Goal: Task Accomplishment & Management: Use online tool/utility

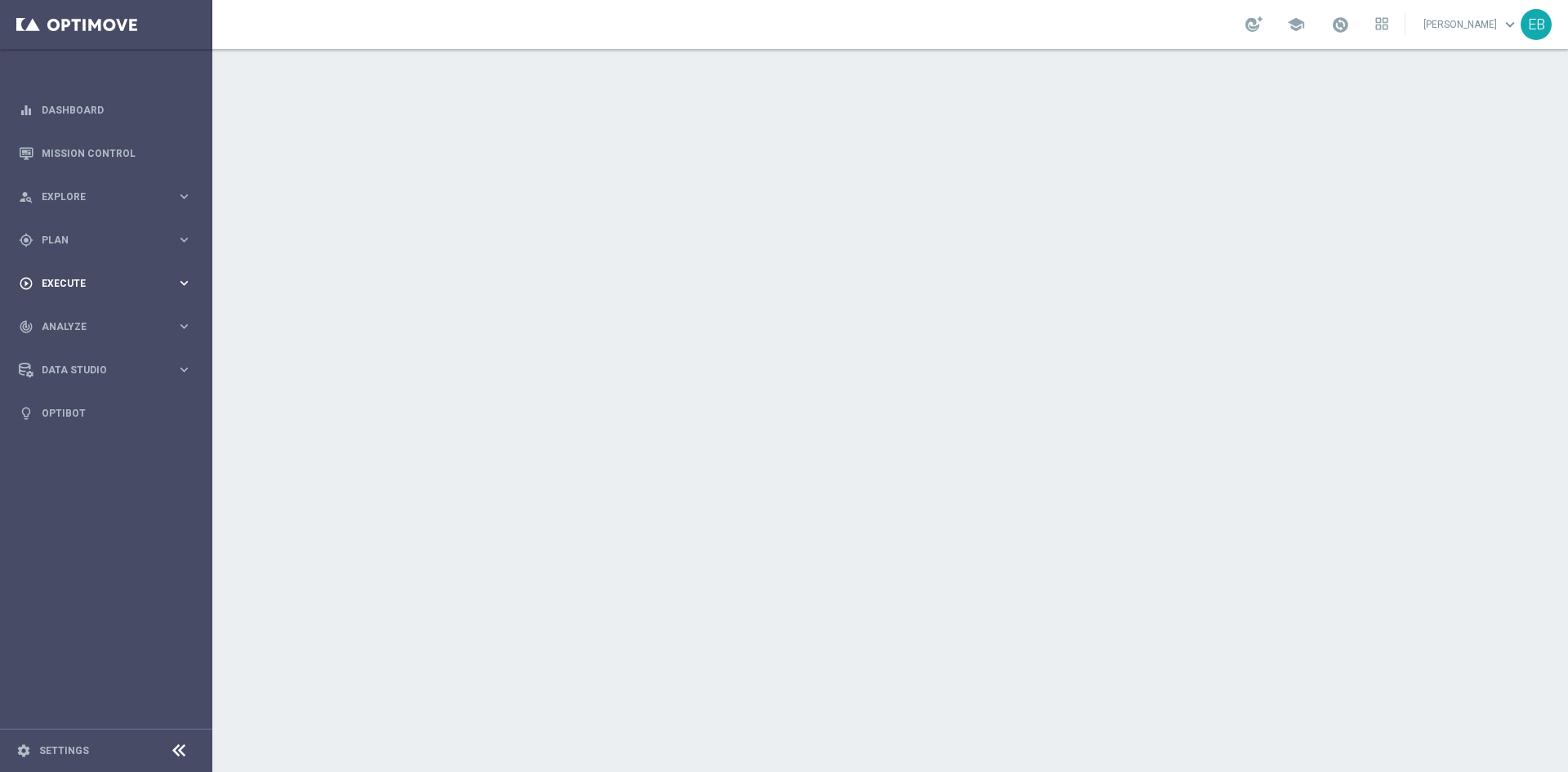
click at [120, 276] on div "play_circle_outline Execute" at bounding box center [97, 283] width 158 height 14
click at [119, 255] on div "gps_fixed Plan keyboard_arrow_right" at bounding box center [105, 239] width 211 height 43
click at [104, 319] on span "Templates" at bounding box center [101, 323] width 117 height 10
click at [73, 345] on link "Optimail" at bounding box center [110, 348] width 119 height 13
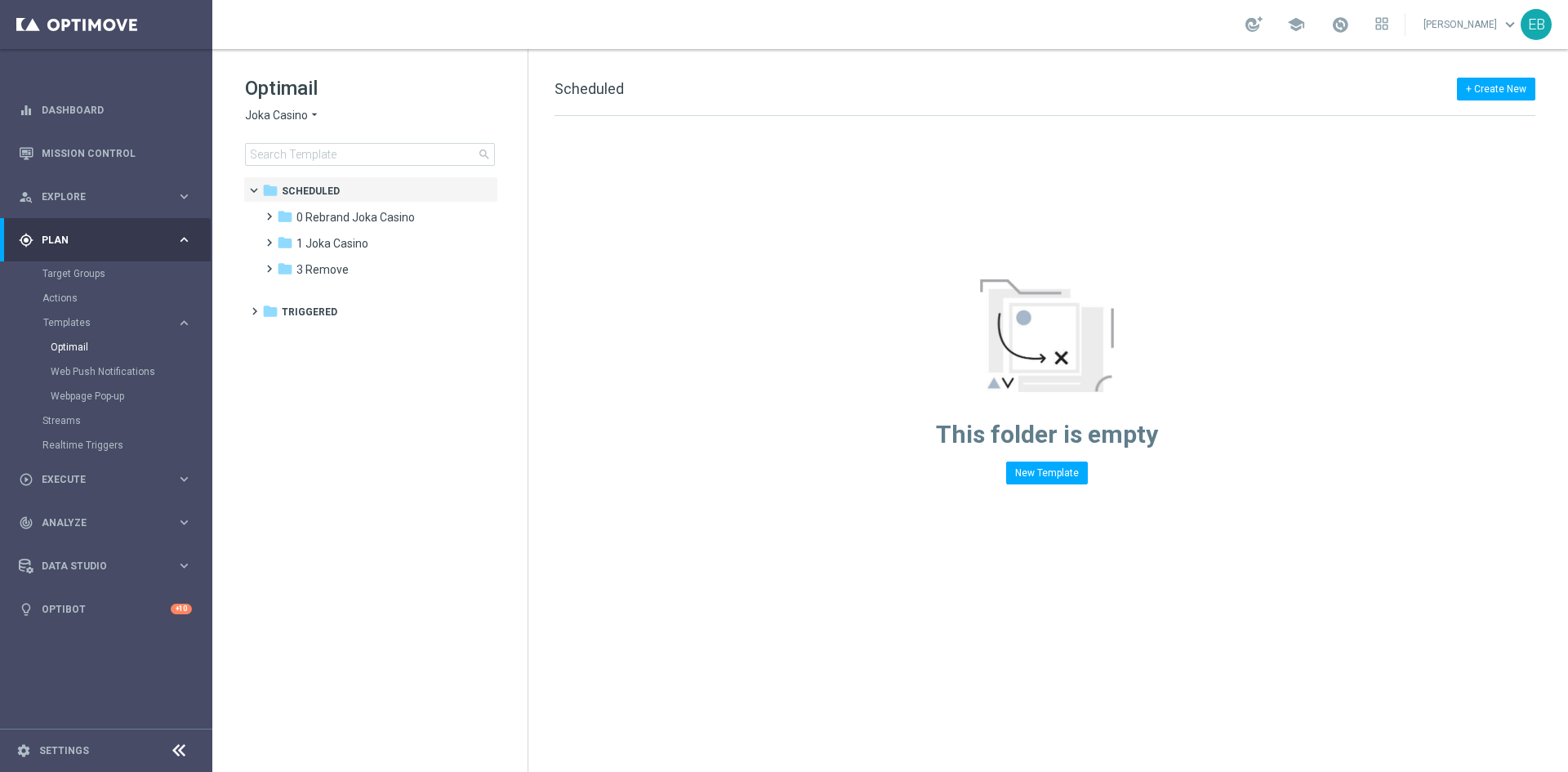
click at [307, 107] on div "Optimail Joka Casino arrow_drop_down × Joka Casino search" at bounding box center [387, 120] width 283 height 91
click at [280, 121] on span "Joka Casino" at bounding box center [277, 116] width 63 height 15
click at [316, 306] on div "IOM" at bounding box center [307, 311] width 122 height 20
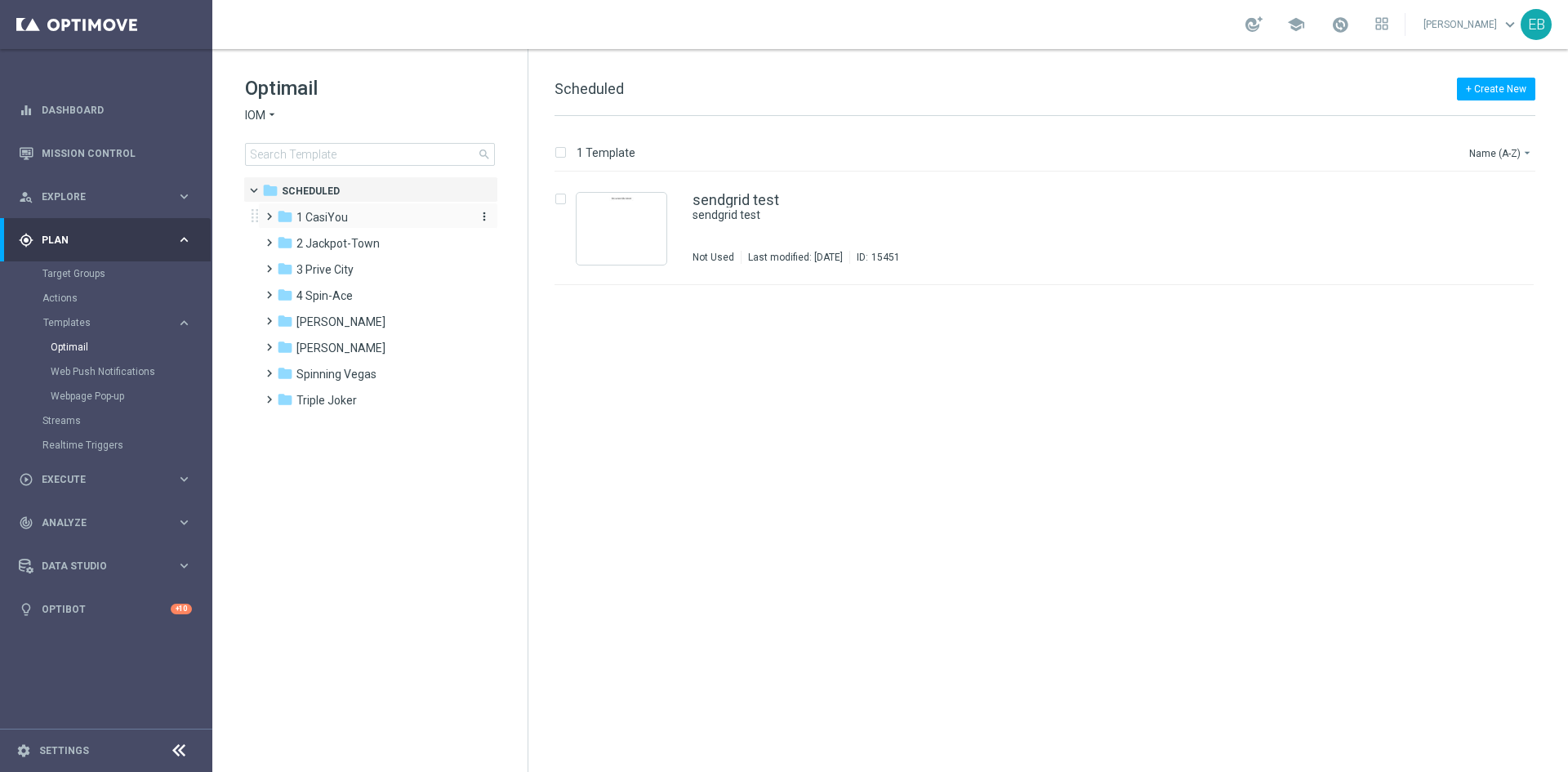
click at [363, 224] on div "folder 1 CasiYou" at bounding box center [371, 218] width 188 height 19
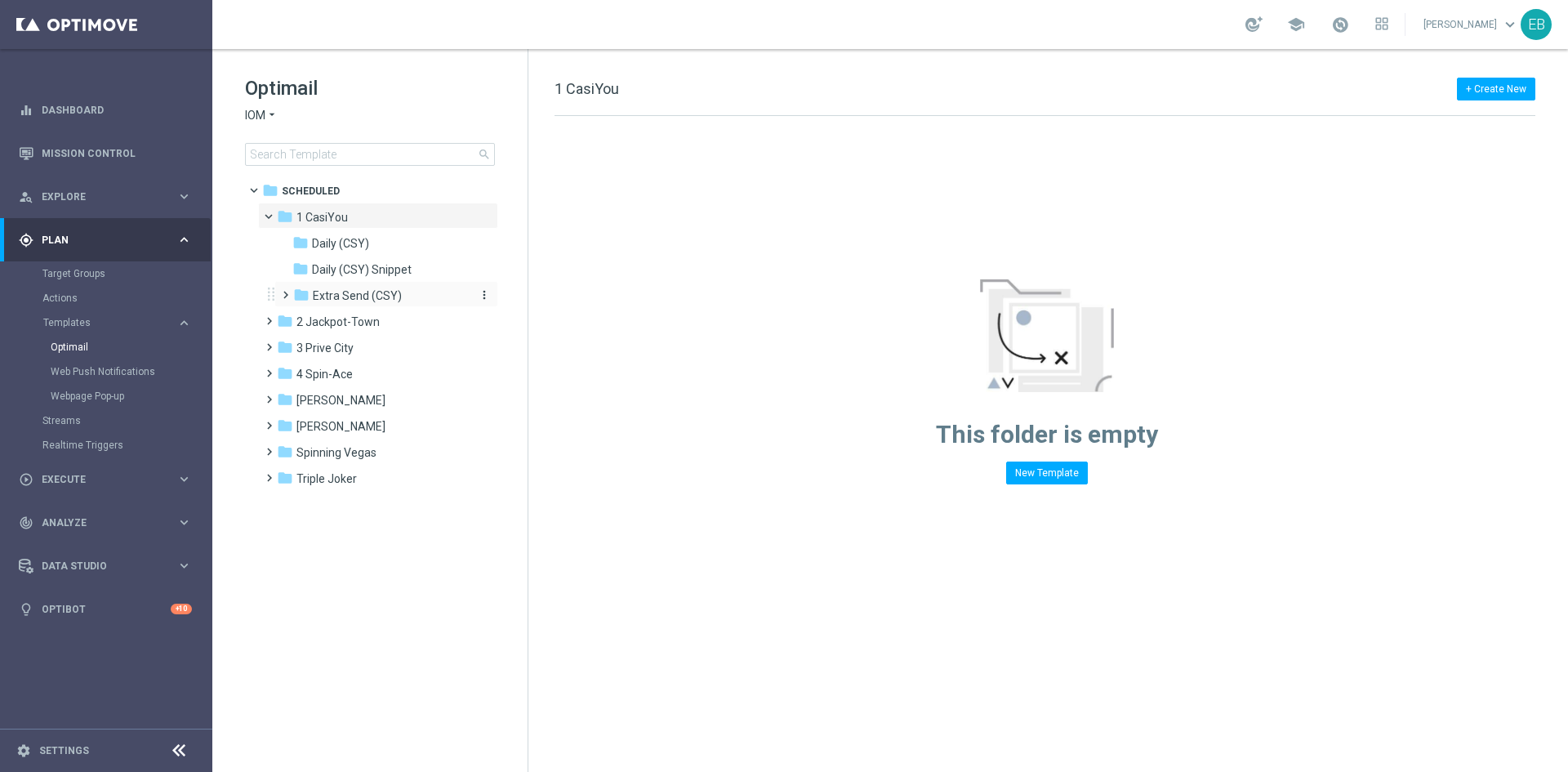
click at [431, 302] on div "folder Extra Send (CSY)" at bounding box center [380, 296] width 174 height 19
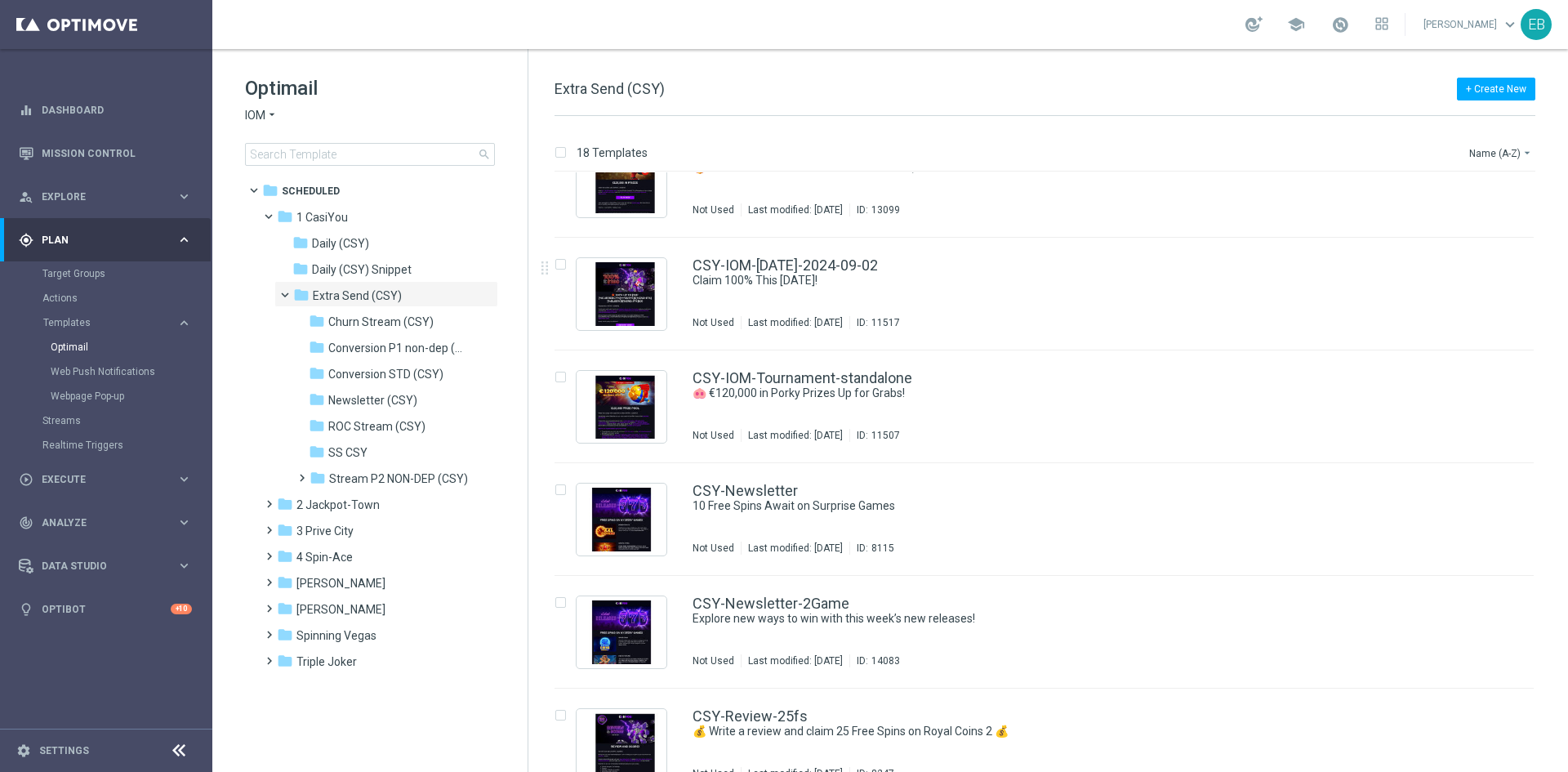
scroll to position [1145, 0]
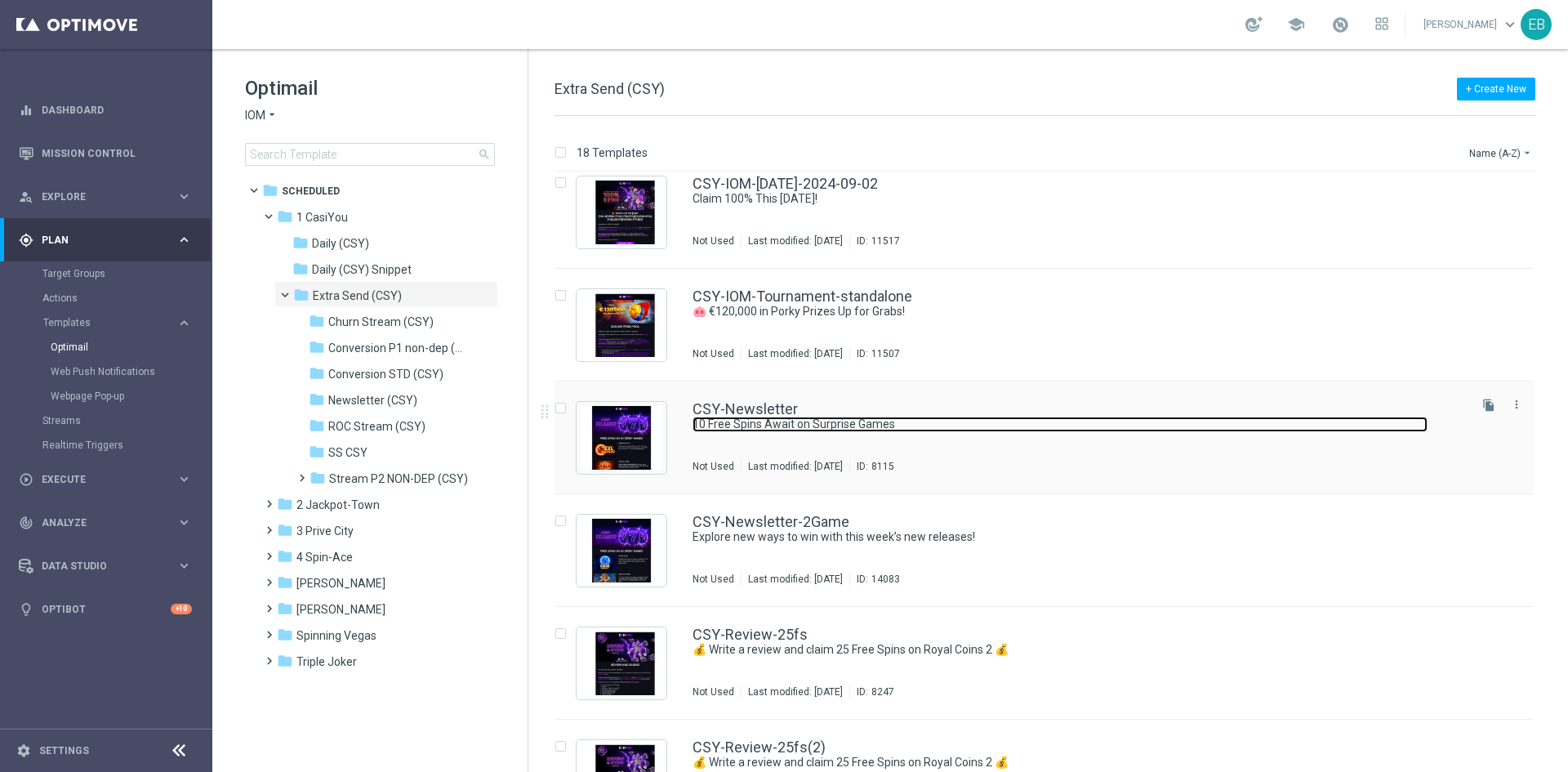
click at [1026, 420] on link "10 Free Spins Await on Surprise Games" at bounding box center [1060, 424] width 735 height 15
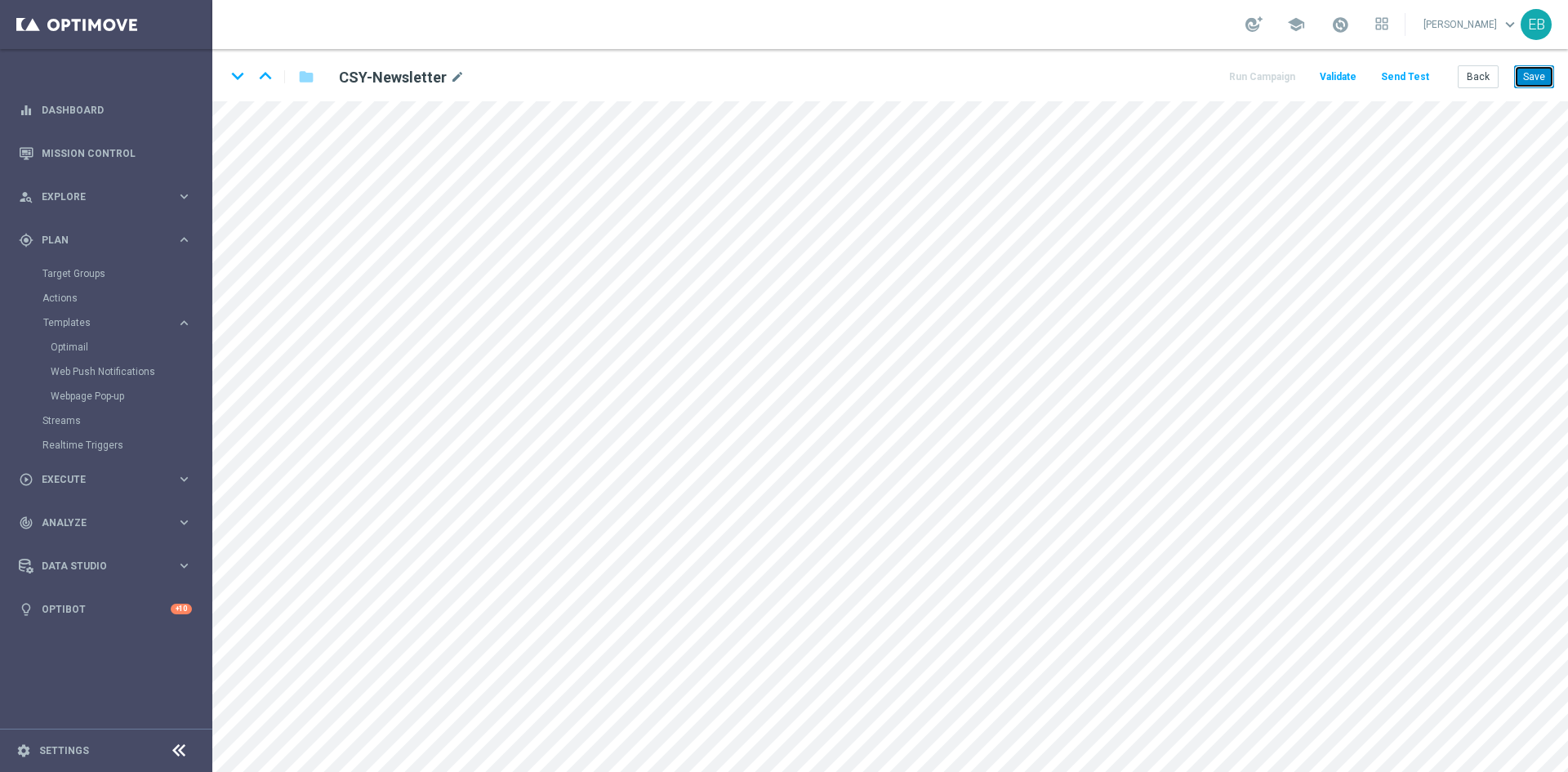
click at [1549, 85] on button "Save" at bounding box center [1535, 76] width 40 height 23
click at [1545, 76] on button "Save" at bounding box center [1535, 76] width 40 height 23
click at [1478, 76] on button "Back" at bounding box center [1478, 76] width 41 height 23
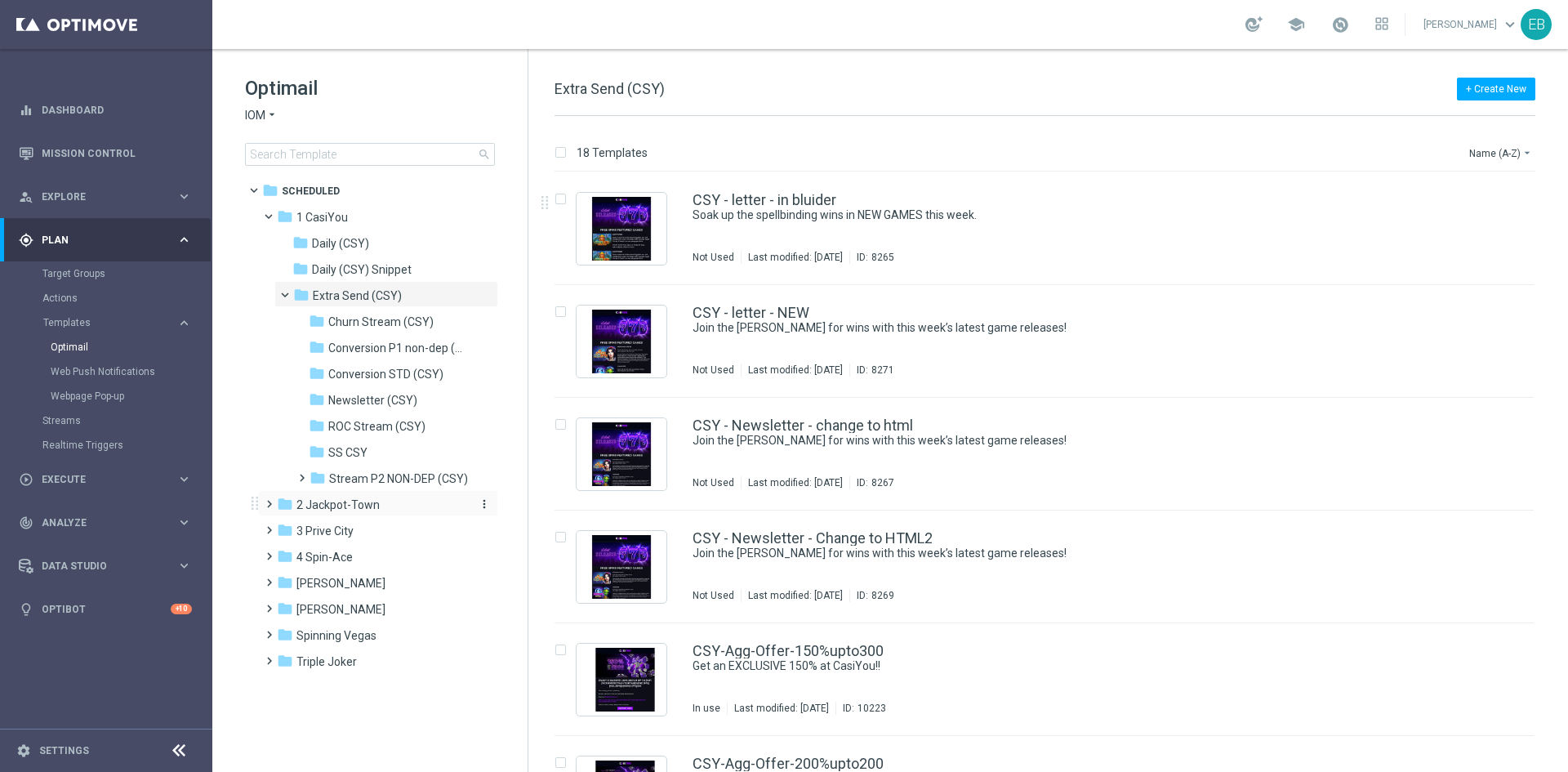
click at [372, 504] on span "2 Jackpot-Town" at bounding box center [338, 504] width 83 height 14
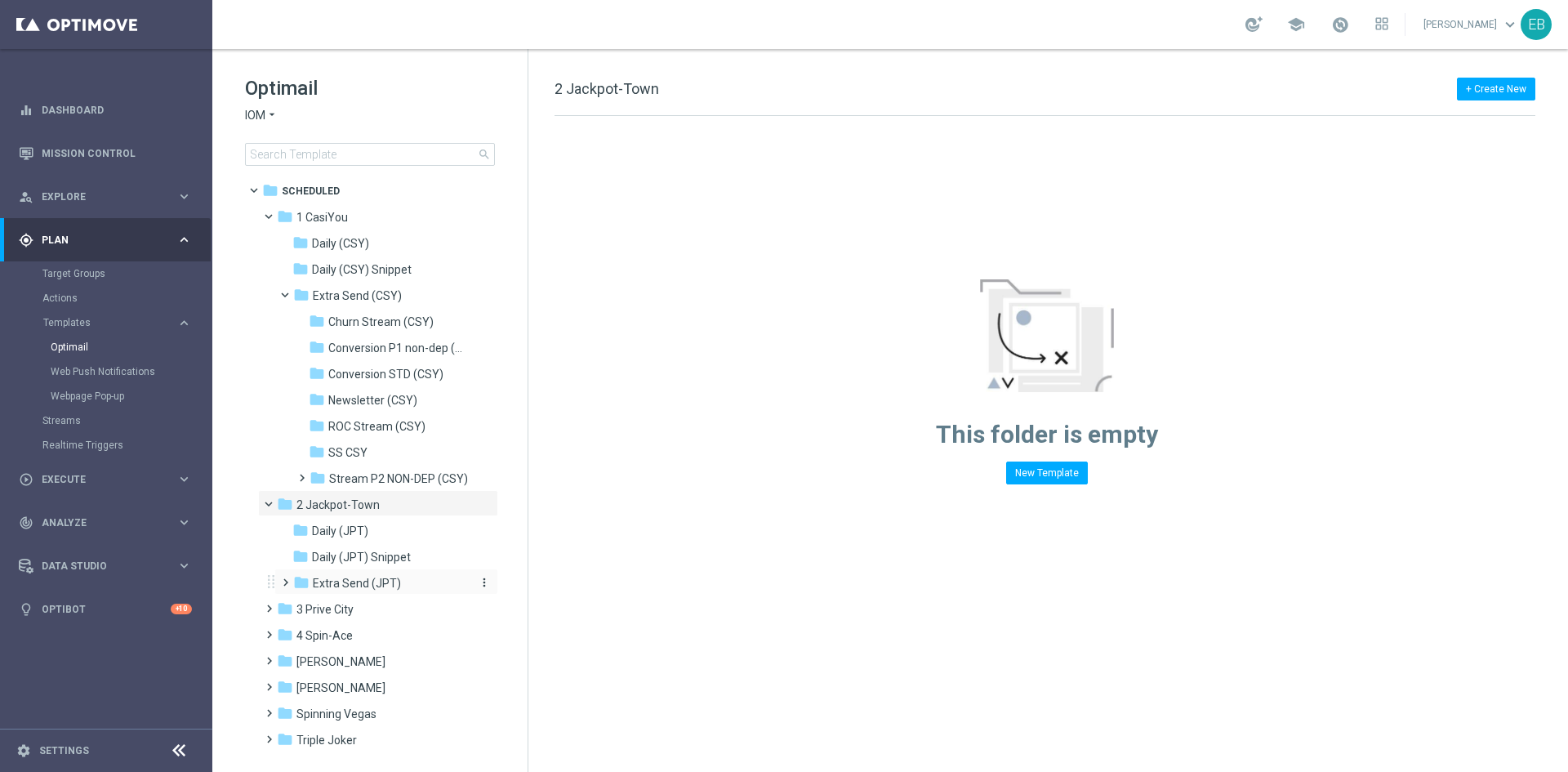
click at [406, 582] on div "folder Extra Send (JPT)" at bounding box center [380, 584] width 174 height 19
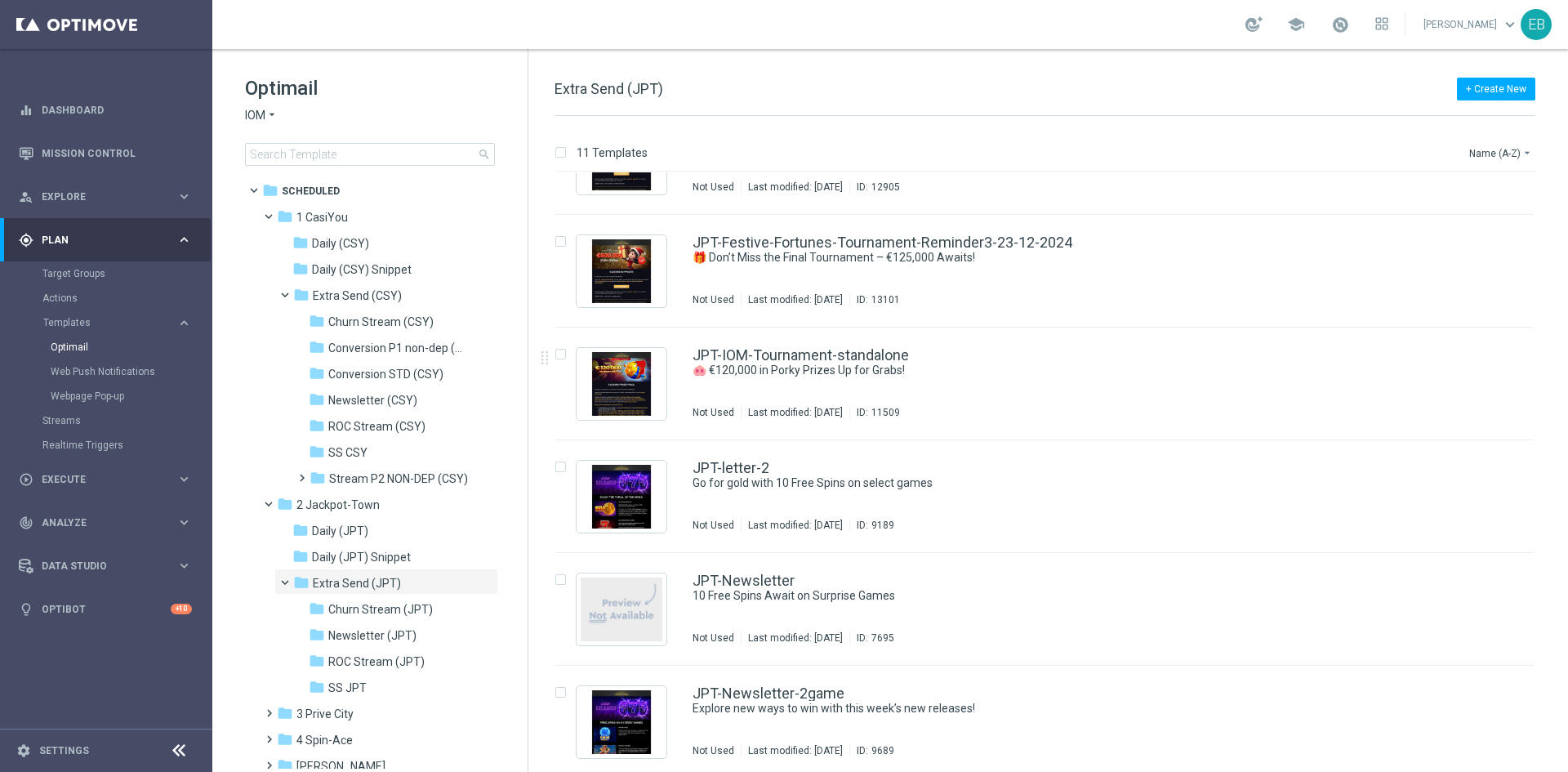
scroll to position [641, 0]
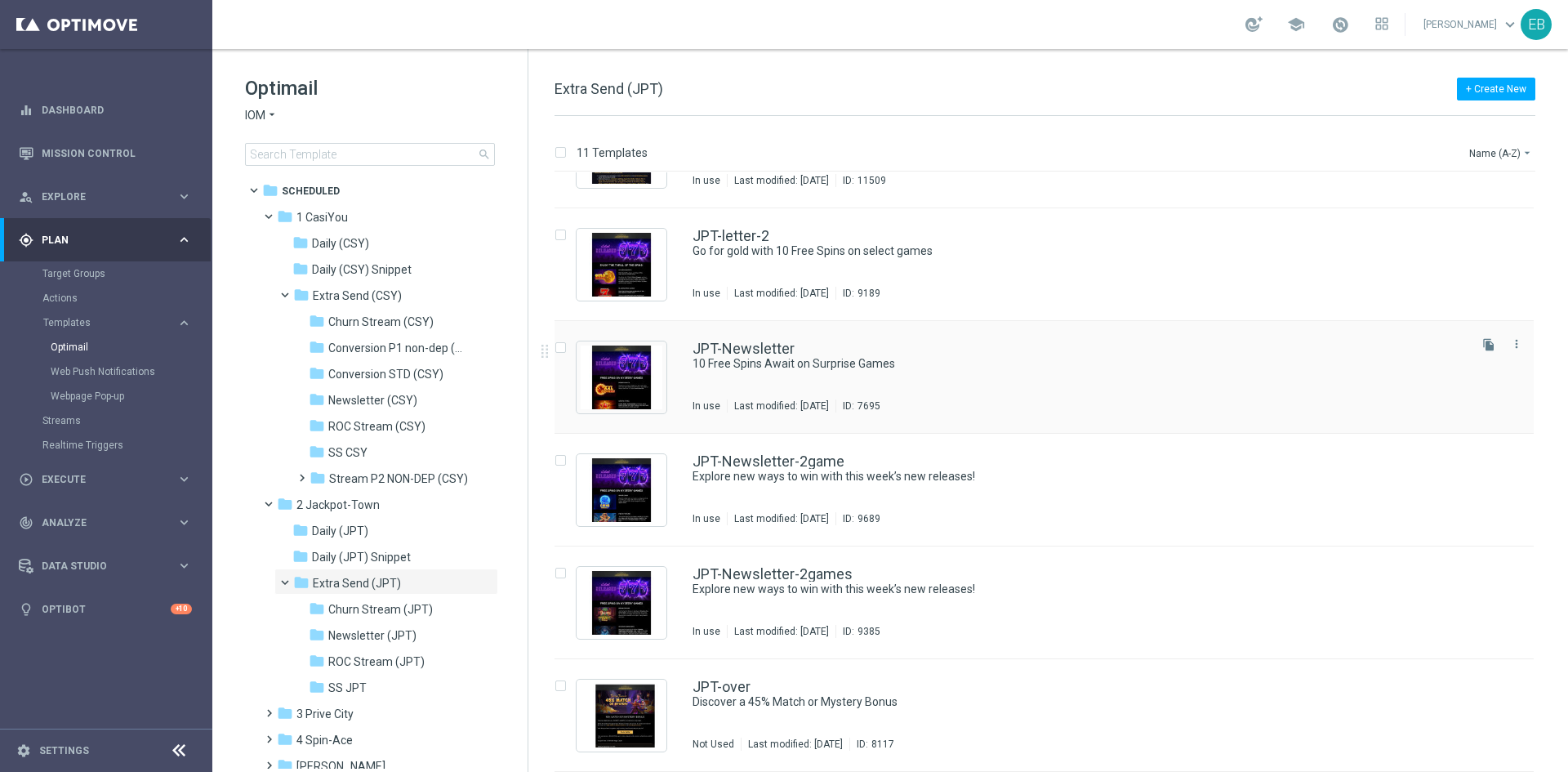
click at [1043, 332] on div "JPT-Newsletter 10 Free Spins Await on Surprise Games In use Last modified: [DAT…" at bounding box center [1045, 377] width 980 height 113
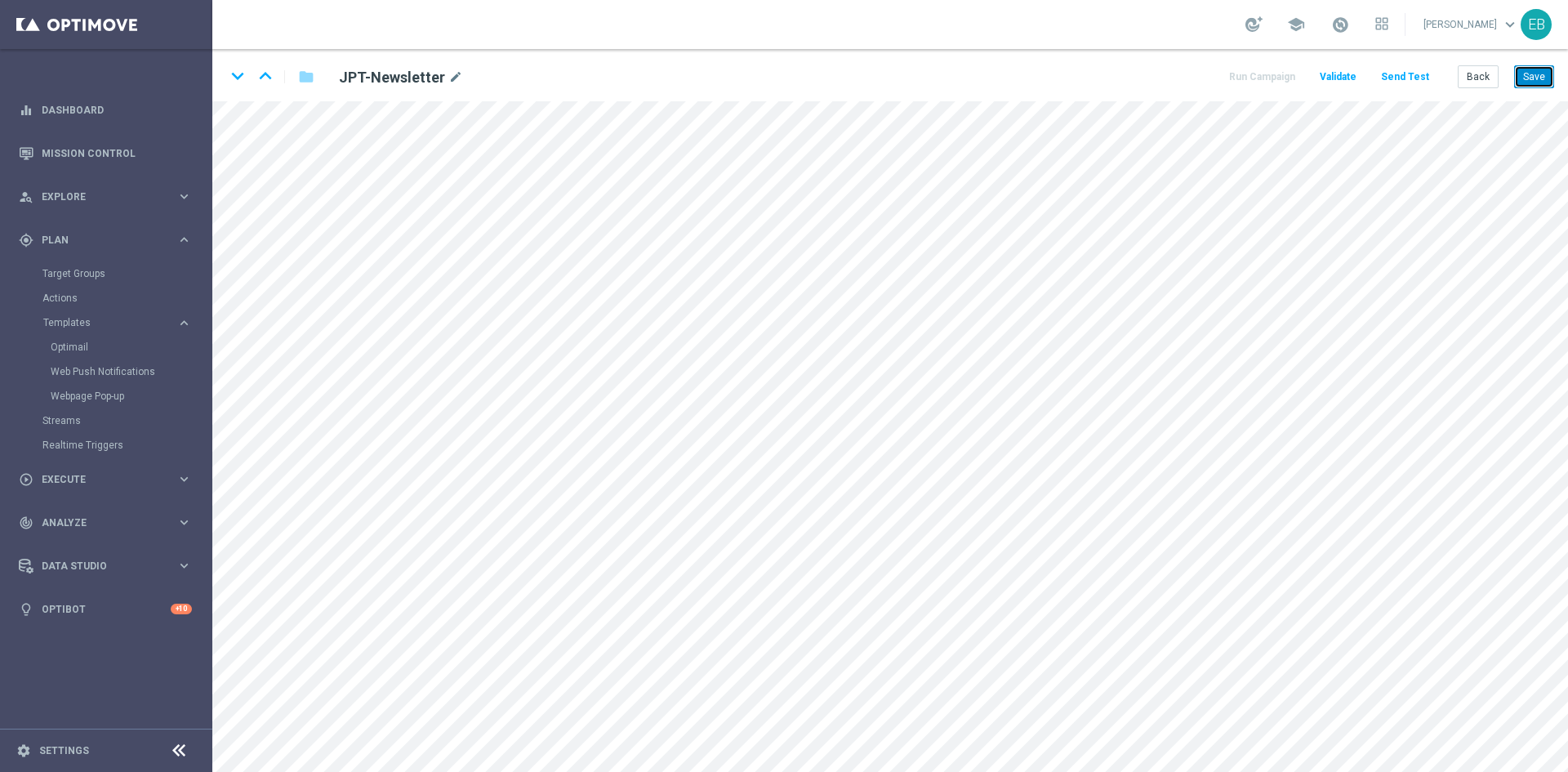
click at [1546, 80] on button "Save" at bounding box center [1535, 76] width 40 height 23
click at [1540, 81] on button "Save" at bounding box center [1535, 76] width 40 height 23
click at [1536, 71] on button "Save" at bounding box center [1535, 76] width 40 height 23
click at [1488, 82] on button "Back" at bounding box center [1478, 76] width 41 height 23
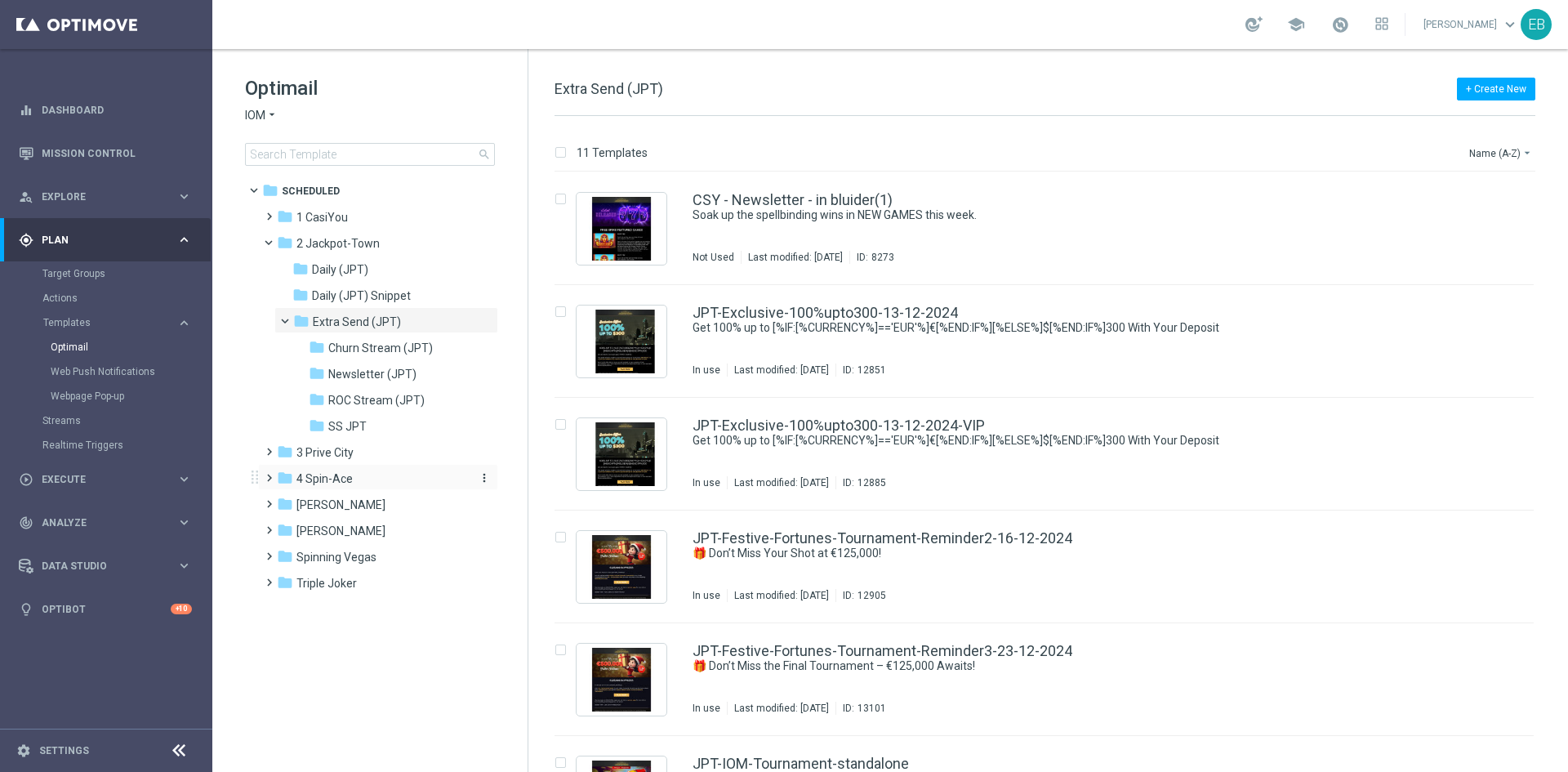
click at [368, 483] on div "folder 4 Spin-Ace" at bounding box center [371, 480] width 188 height 19
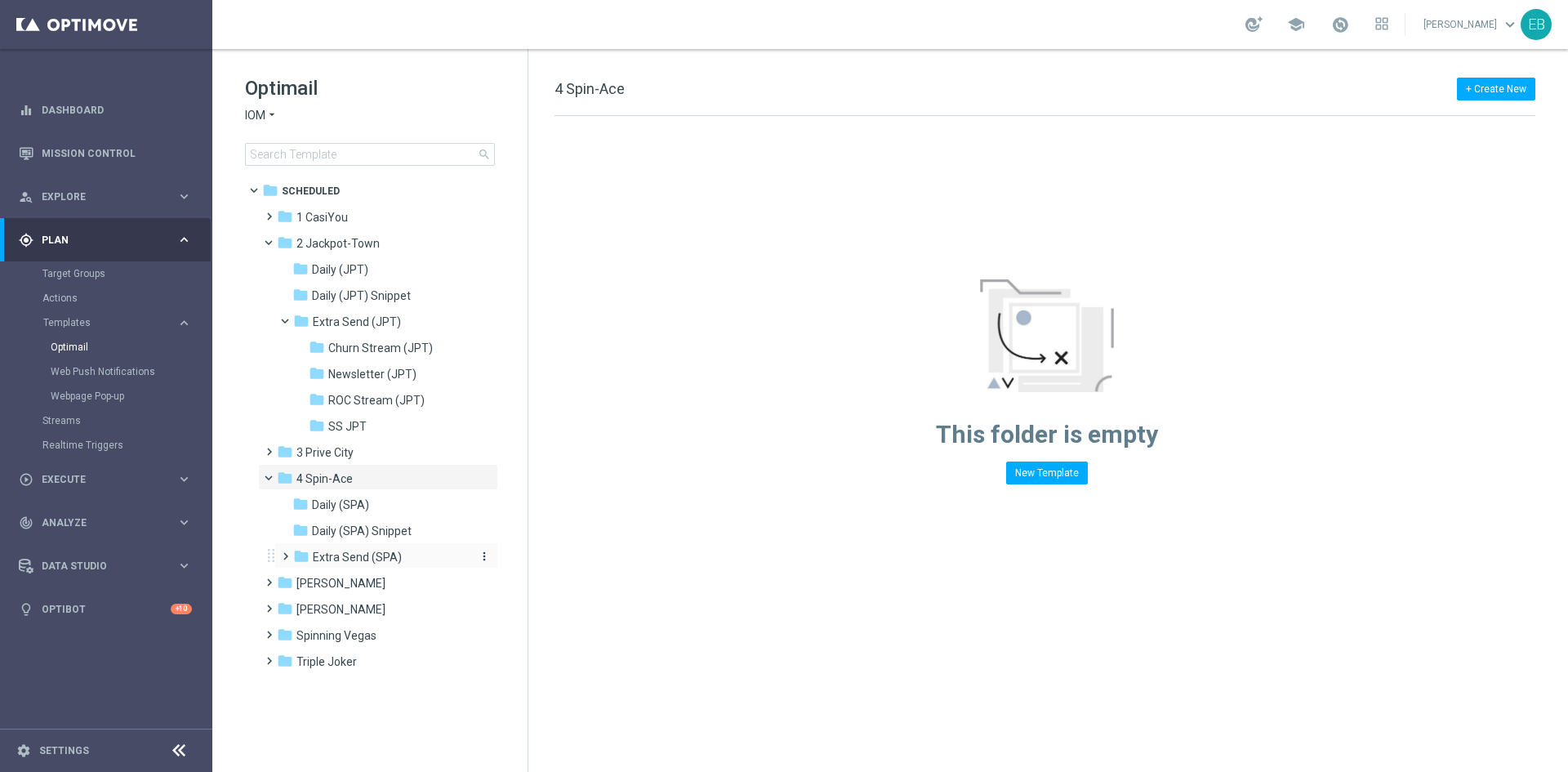
click at [415, 554] on div "folder Extra Send (SPA)" at bounding box center [380, 558] width 174 height 19
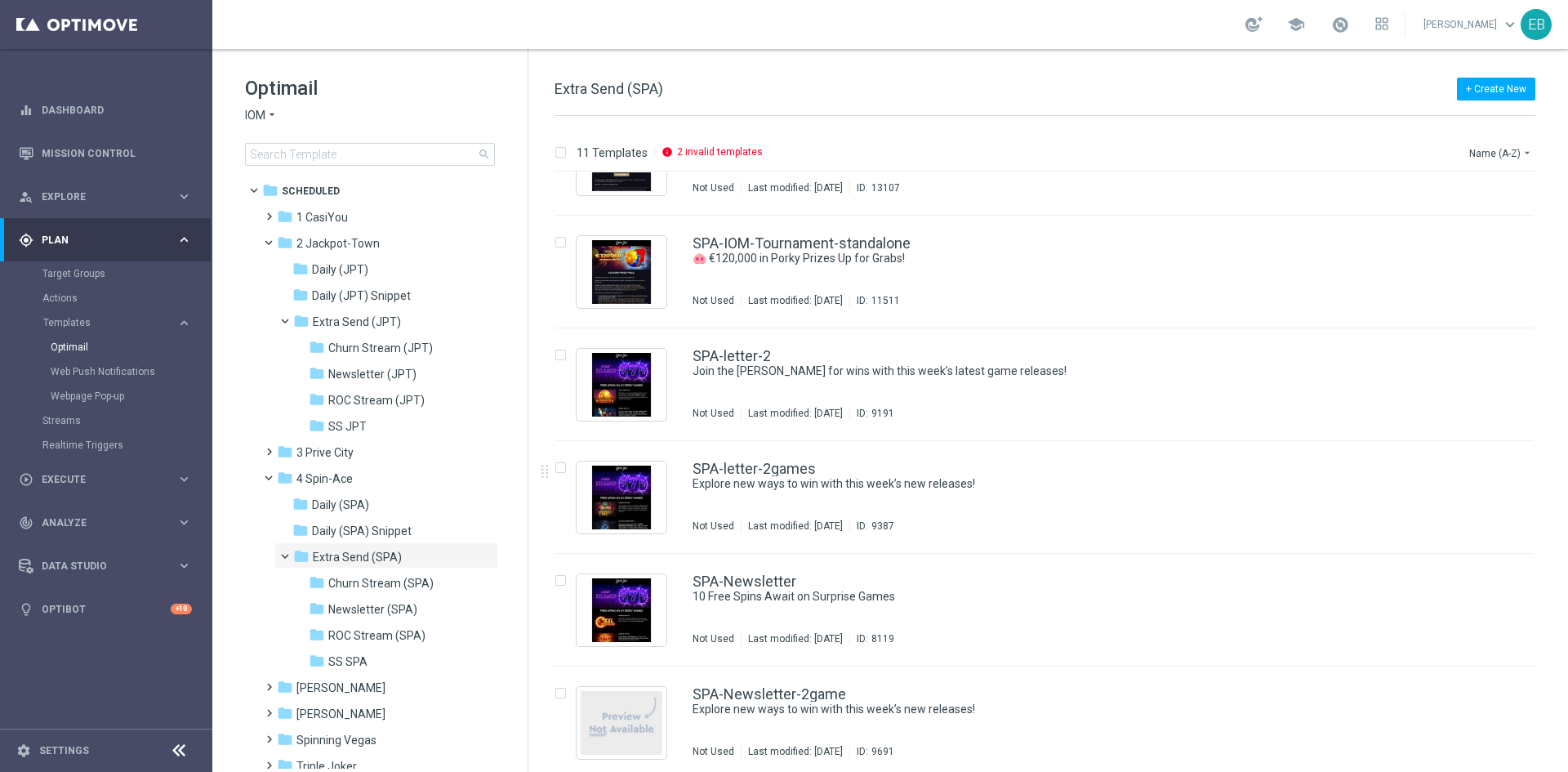
scroll to position [641, 0]
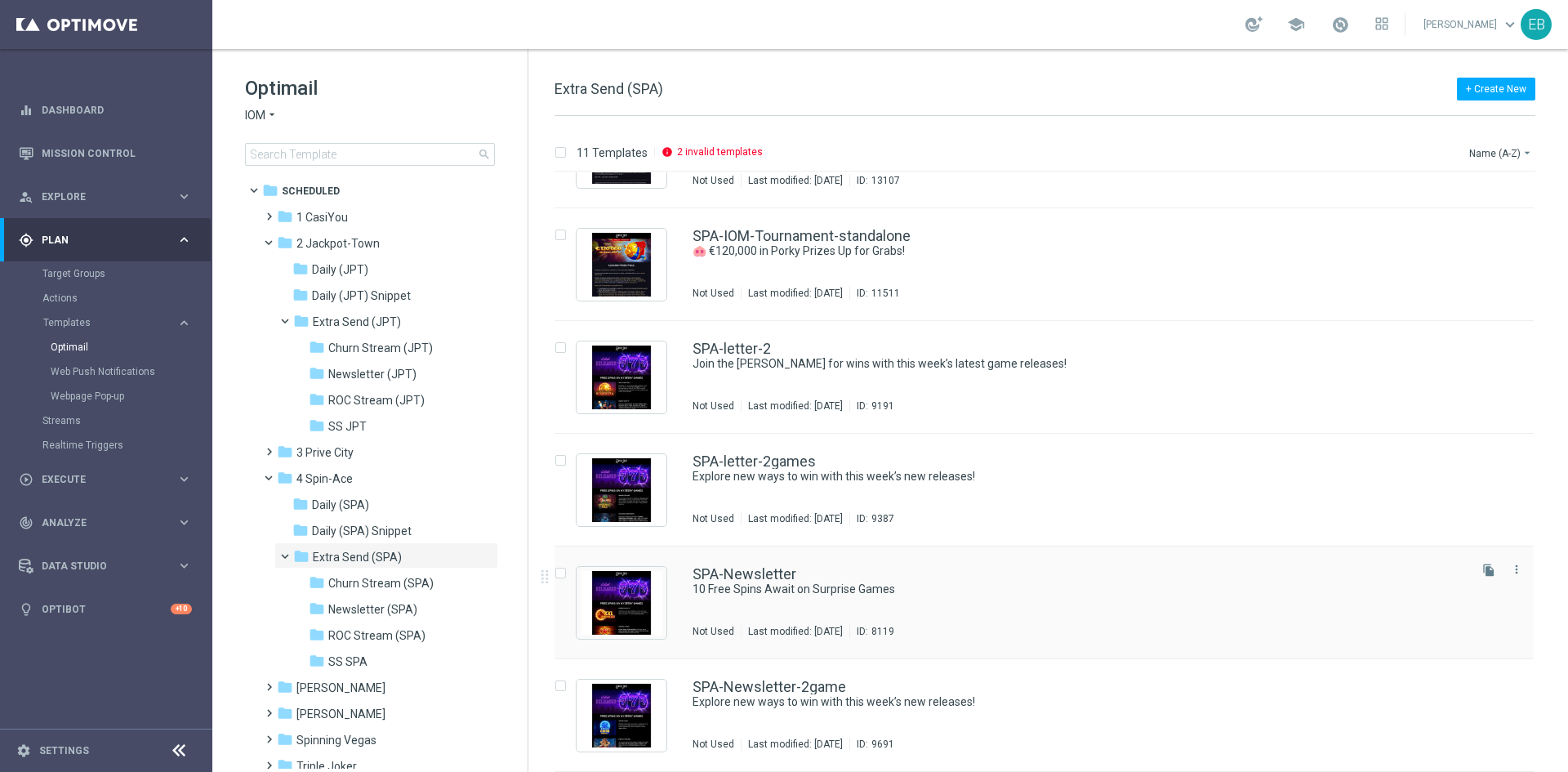
click at [1048, 600] on div "SPA-Newsletter 10 Free Spins Await on Surprise Games Not Used Last modified: [D…" at bounding box center [1078, 603] width 773 height 71
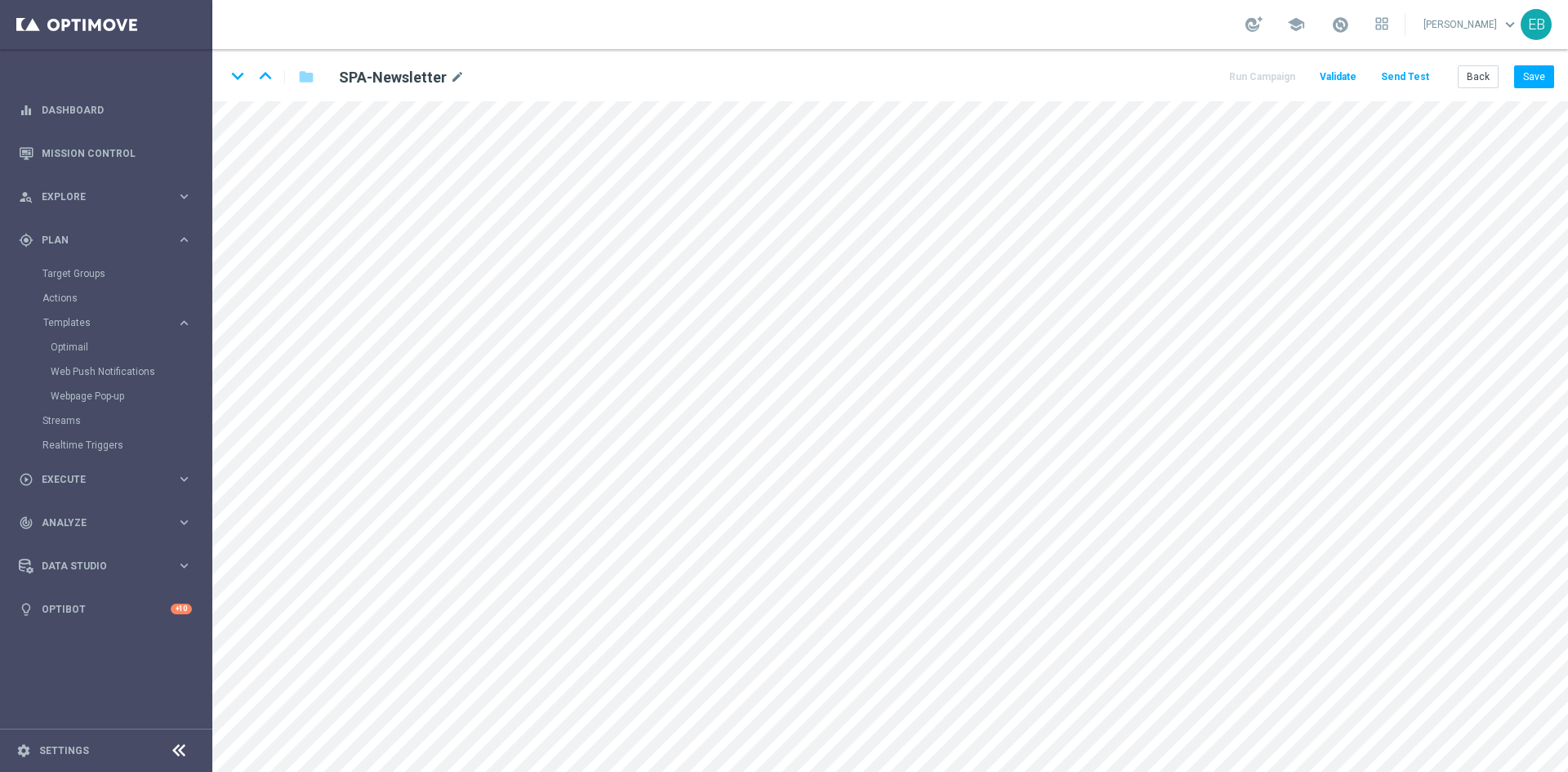
click at [1512, 82] on div "Back Save" at bounding box center [1506, 76] width 96 height 23
click at [1545, 65] on button "Save" at bounding box center [1535, 76] width 40 height 23
click at [1523, 65] on button "Save" at bounding box center [1535, 76] width 40 height 23
click at [1466, 76] on button "Back" at bounding box center [1478, 76] width 41 height 23
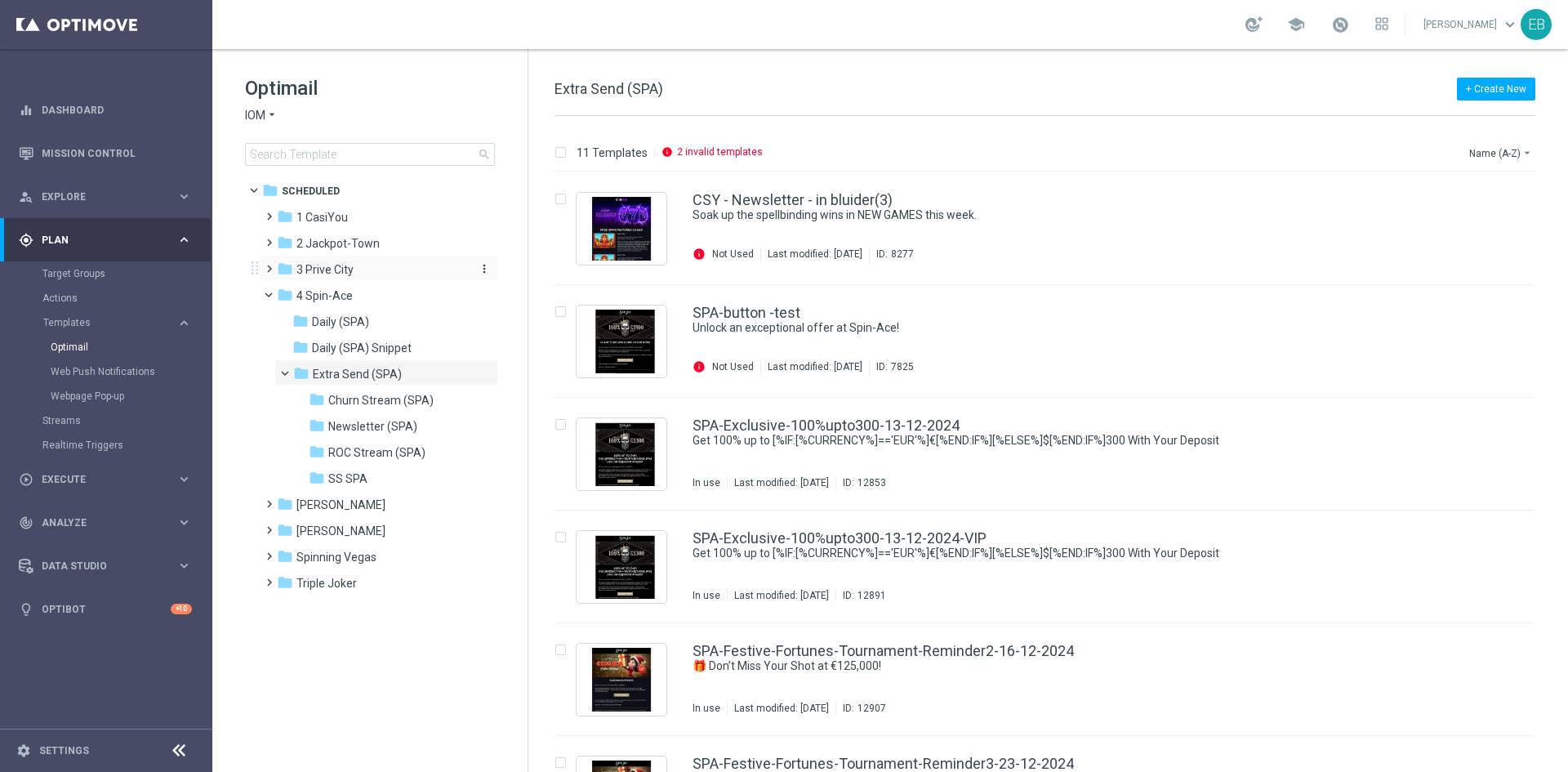
click at [359, 272] on div "folder 3 [GEOGRAPHIC_DATA]" at bounding box center [371, 270] width 188 height 19
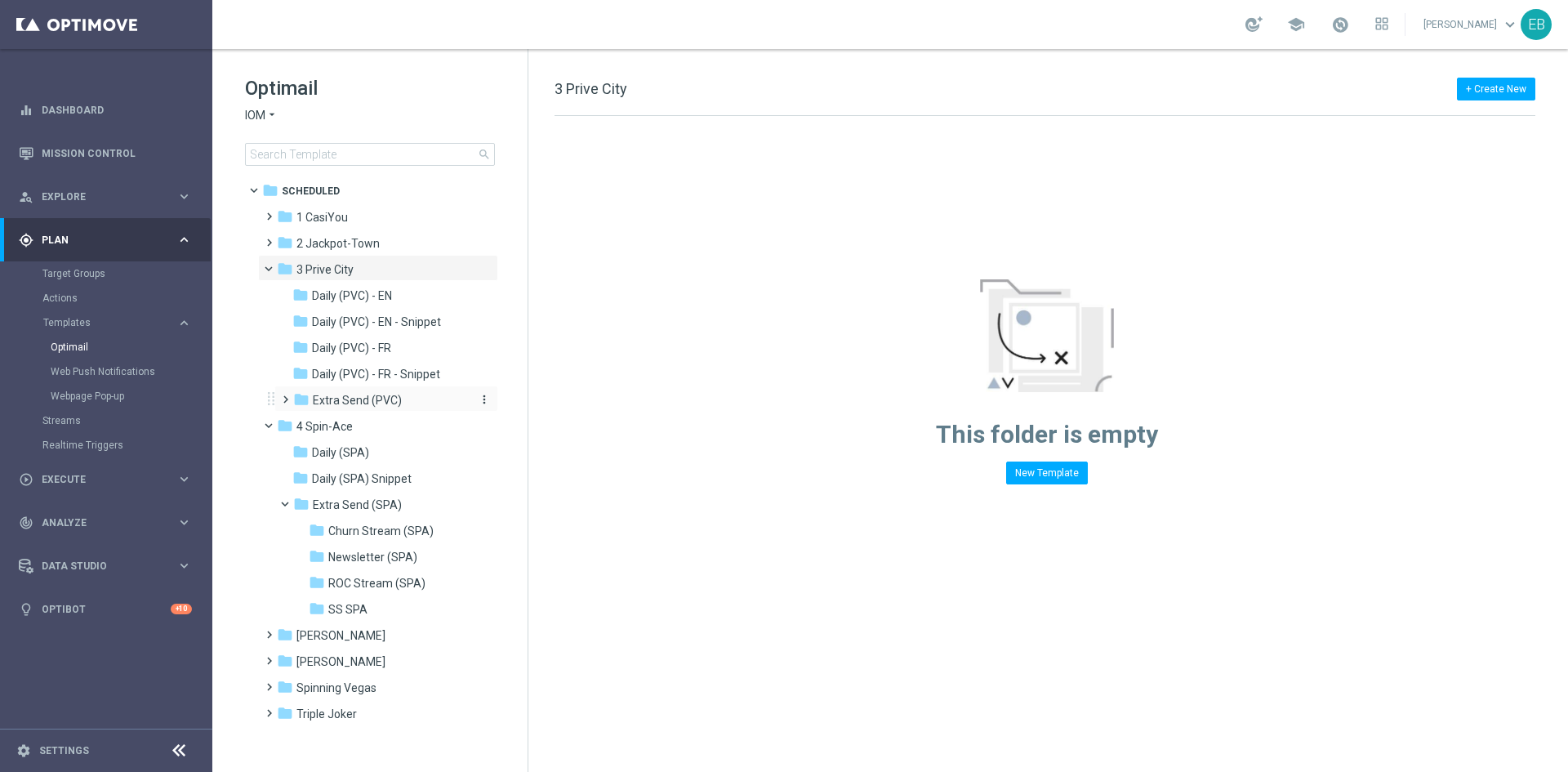
click at [432, 403] on div "folder Extra Send (PVC)" at bounding box center [380, 401] width 174 height 19
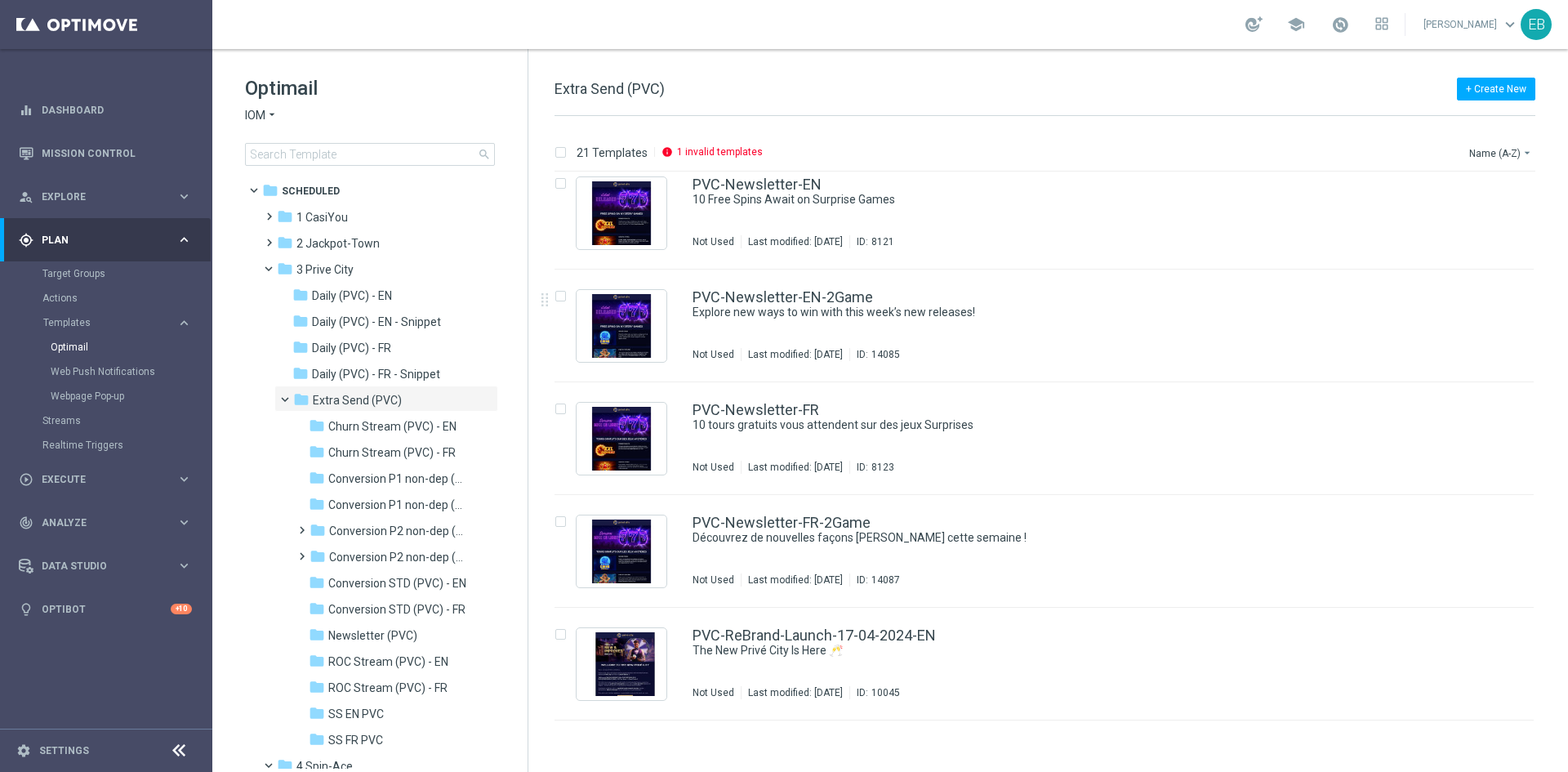
scroll to position [1524, 0]
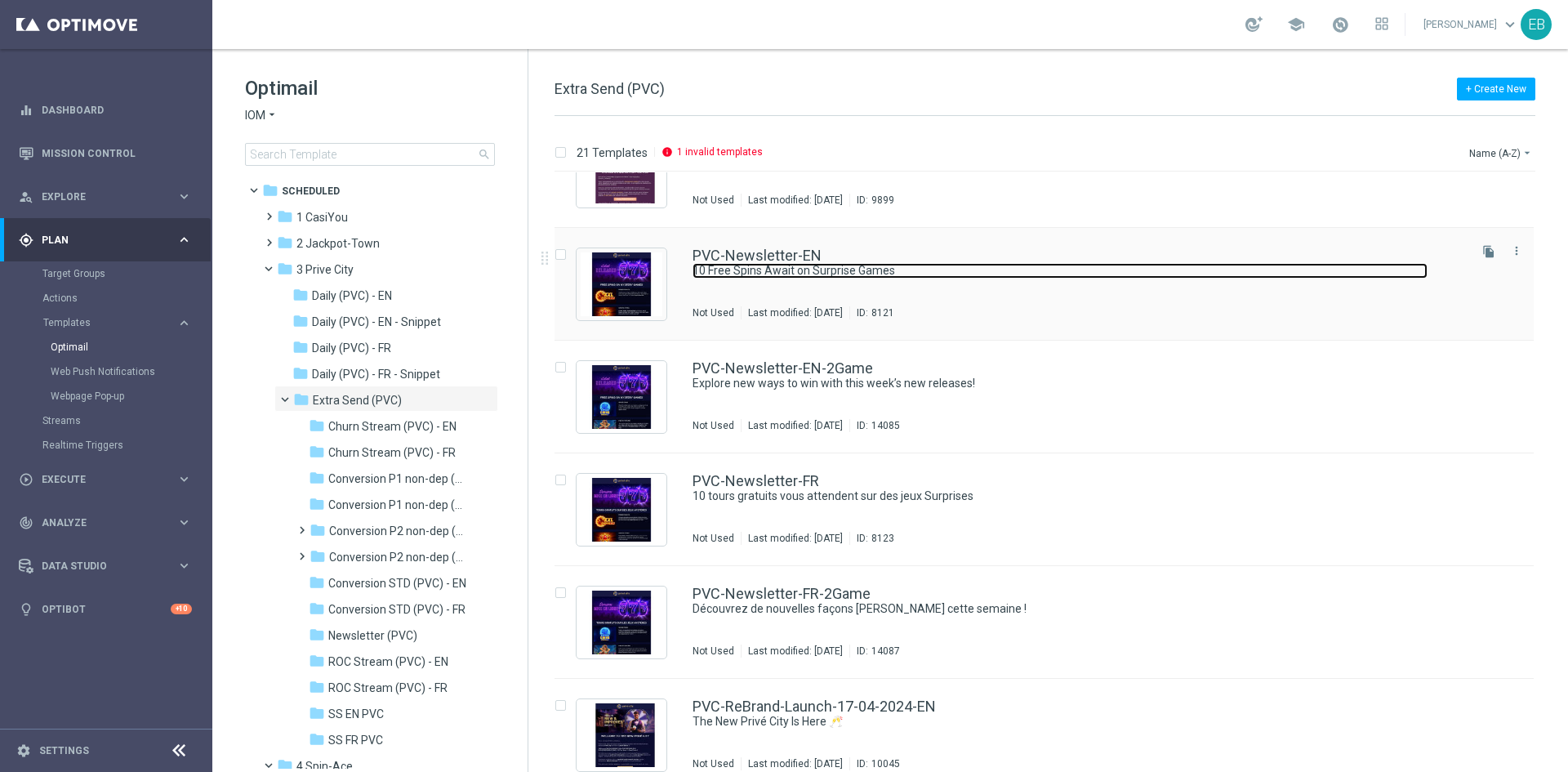
click at [986, 266] on link "10 Free Spins Await on Surprise Games" at bounding box center [1060, 270] width 735 height 15
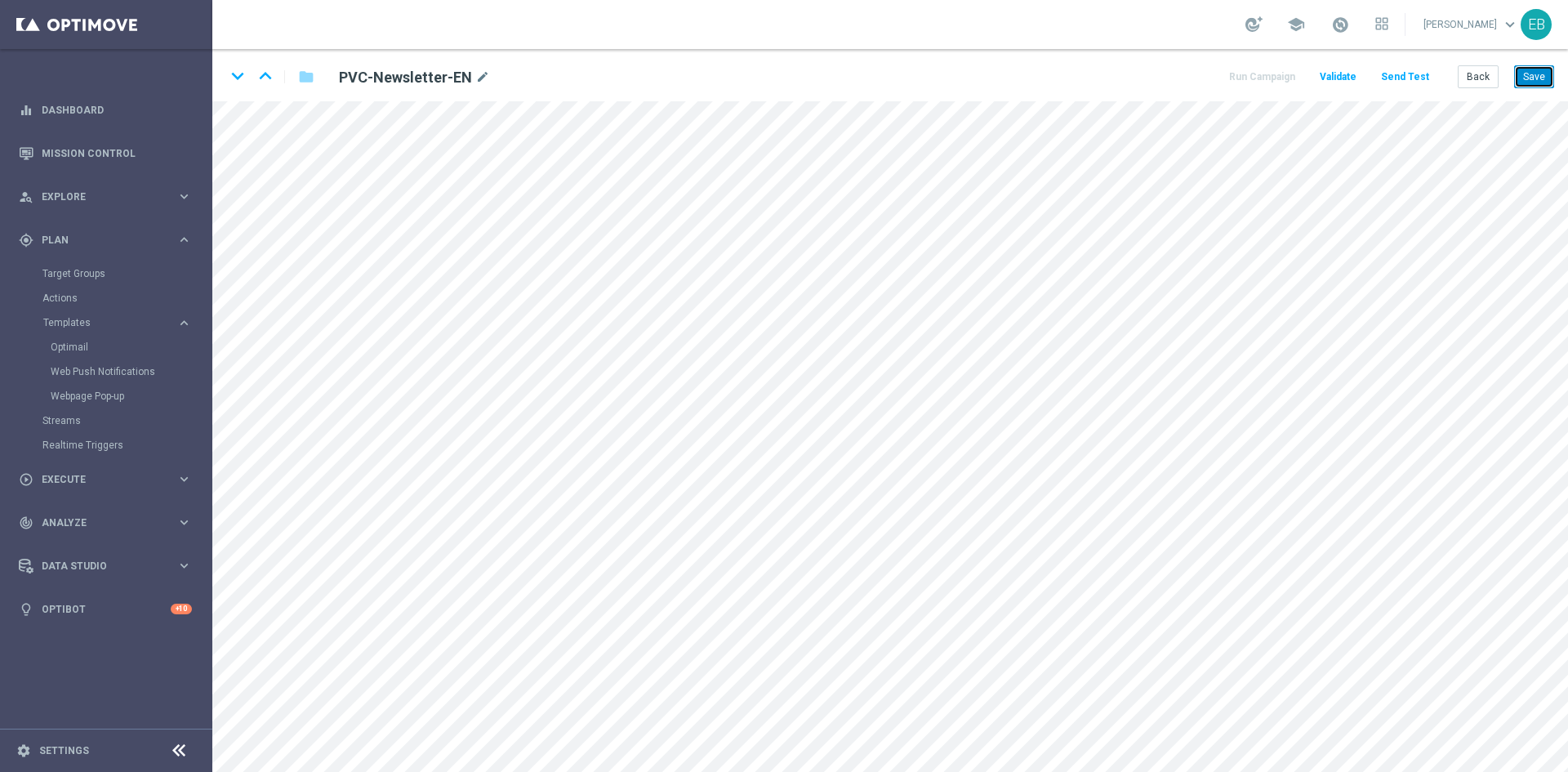
click at [1537, 71] on button "Save" at bounding box center [1535, 76] width 40 height 23
click at [1496, 76] on button "Back" at bounding box center [1478, 76] width 41 height 23
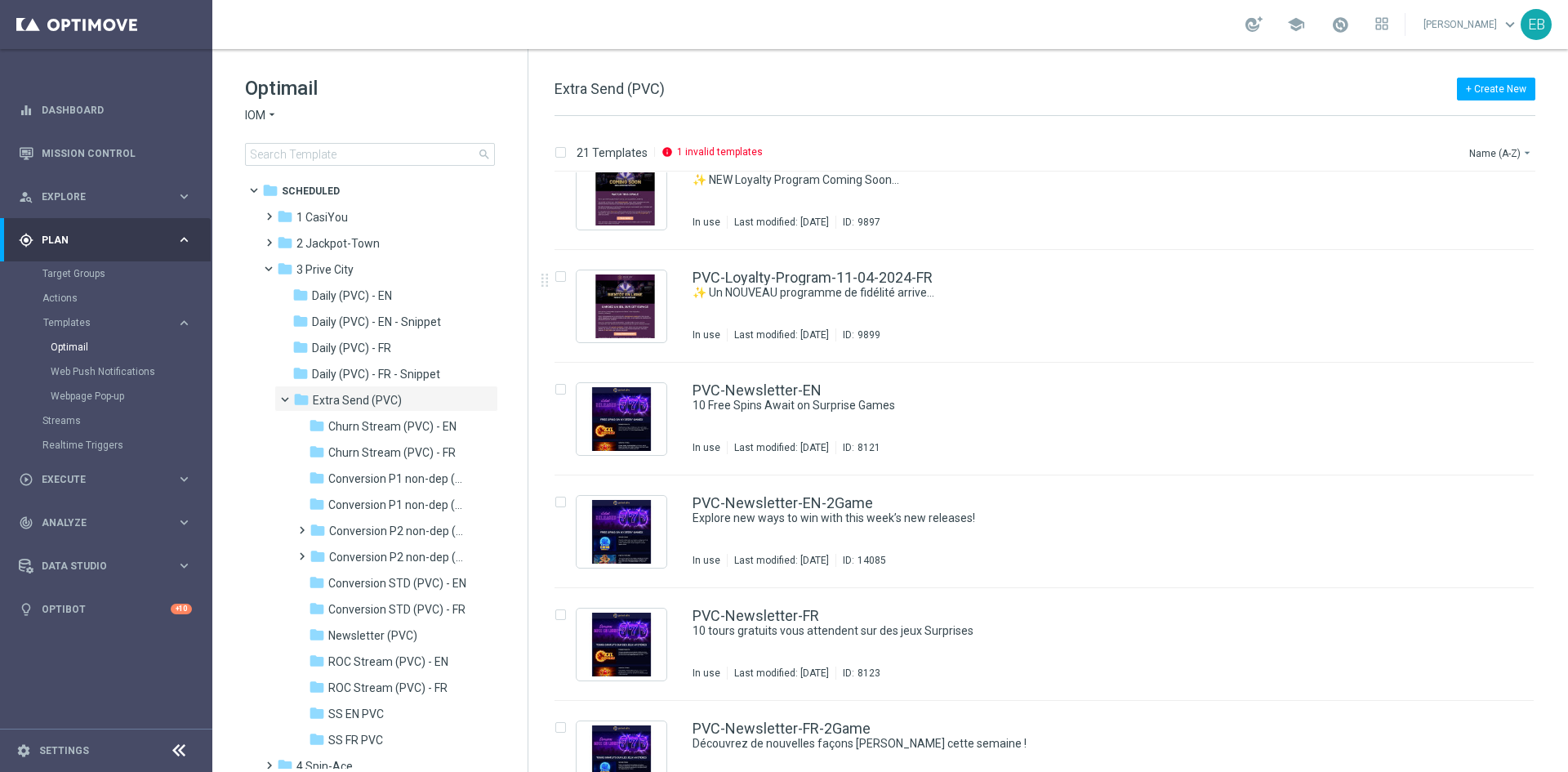
scroll to position [1389, 0]
click at [1113, 617] on div "PVC-Newsletter-FR" at bounding box center [1078, 614] width 773 height 14
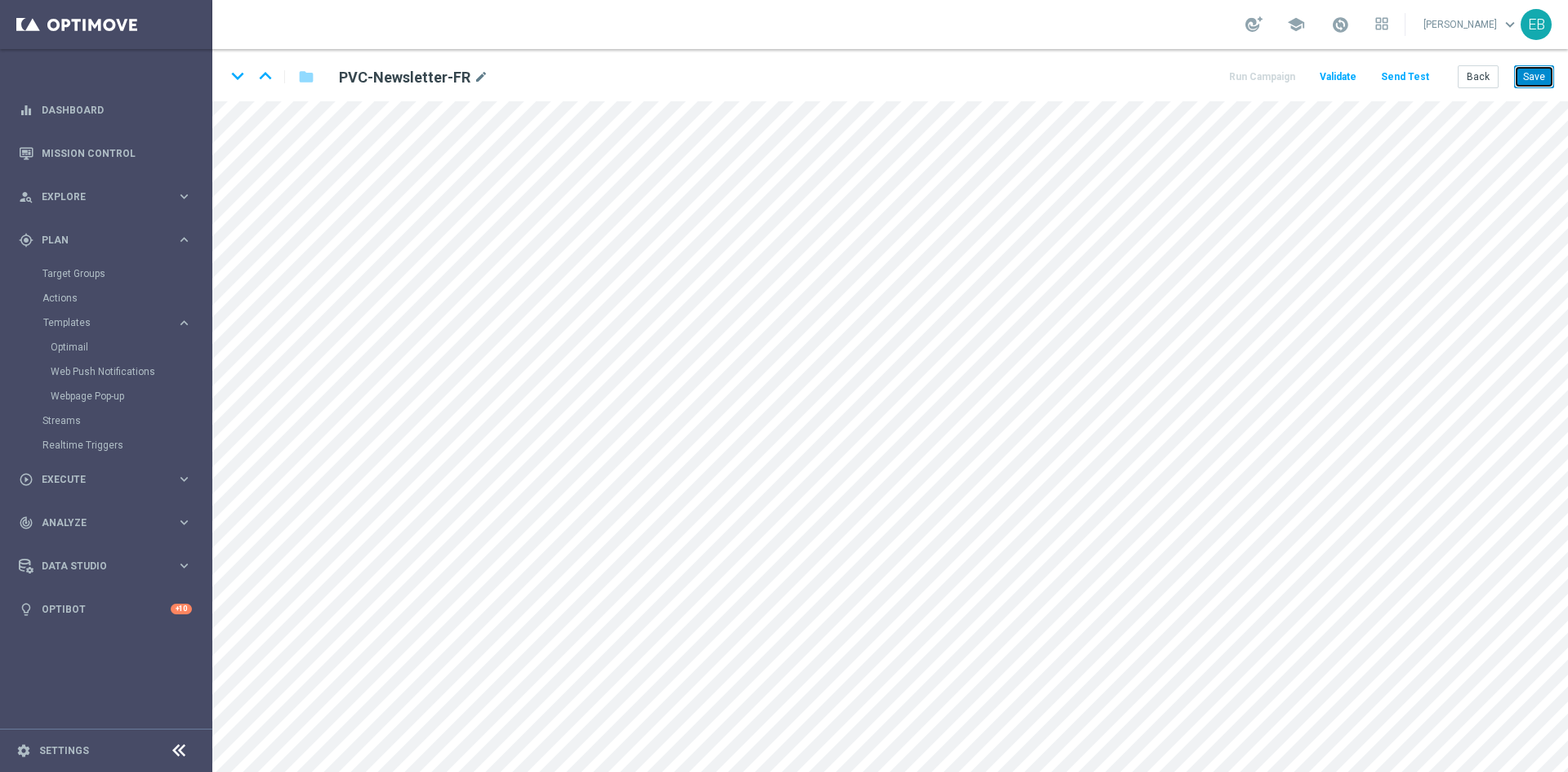
click at [1543, 75] on button "Save" at bounding box center [1535, 76] width 40 height 23
click at [1494, 69] on button "Back" at bounding box center [1478, 76] width 41 height 23
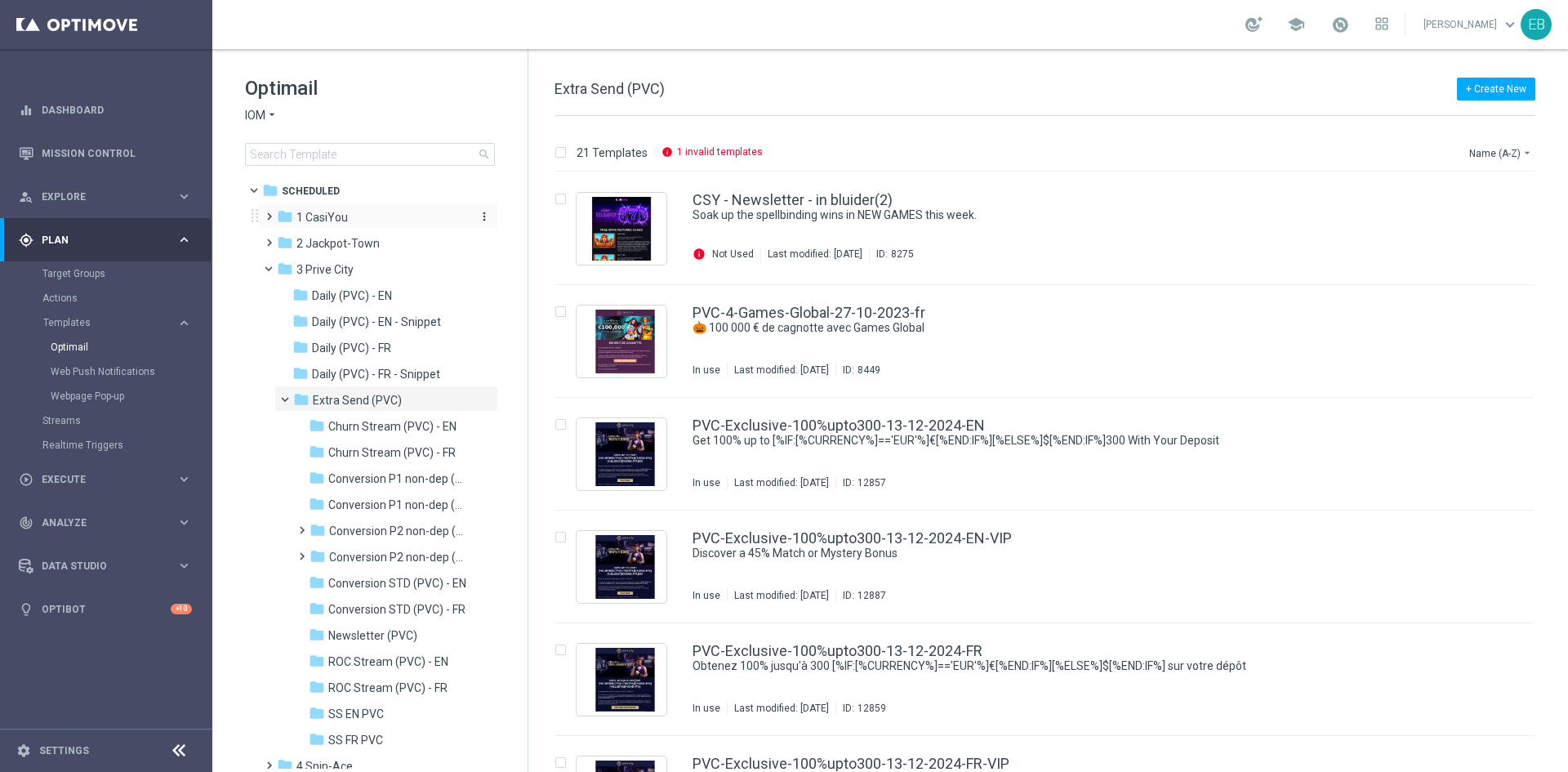
click at [359, 210] on div "folder 1 CasiYou" at bounding box center [371, 218] width 188 height 19
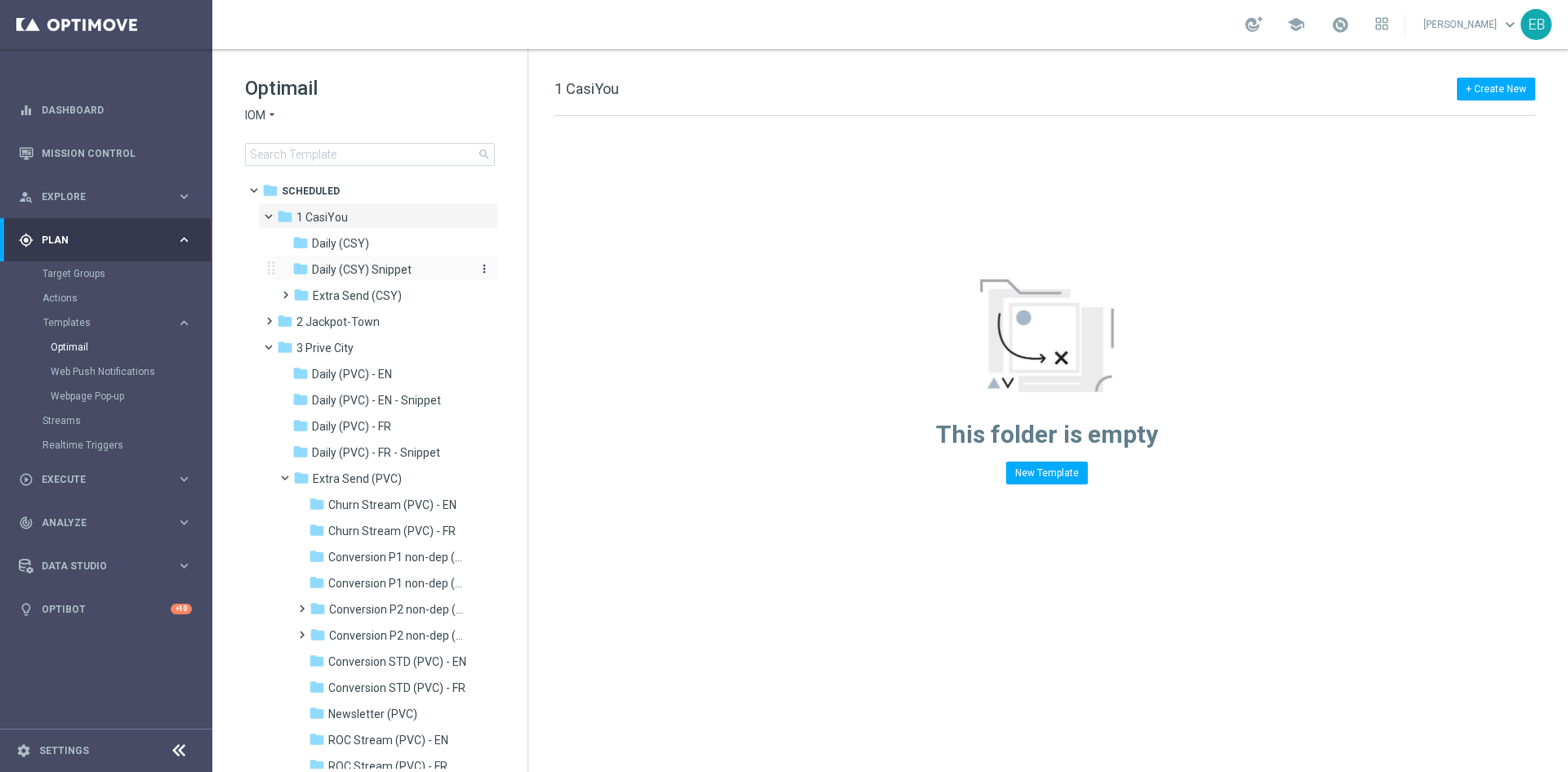
click at [415, 274] on div "folder Daily (CSY) Snippet" at bounding box center [379, 270] width 174 height 19
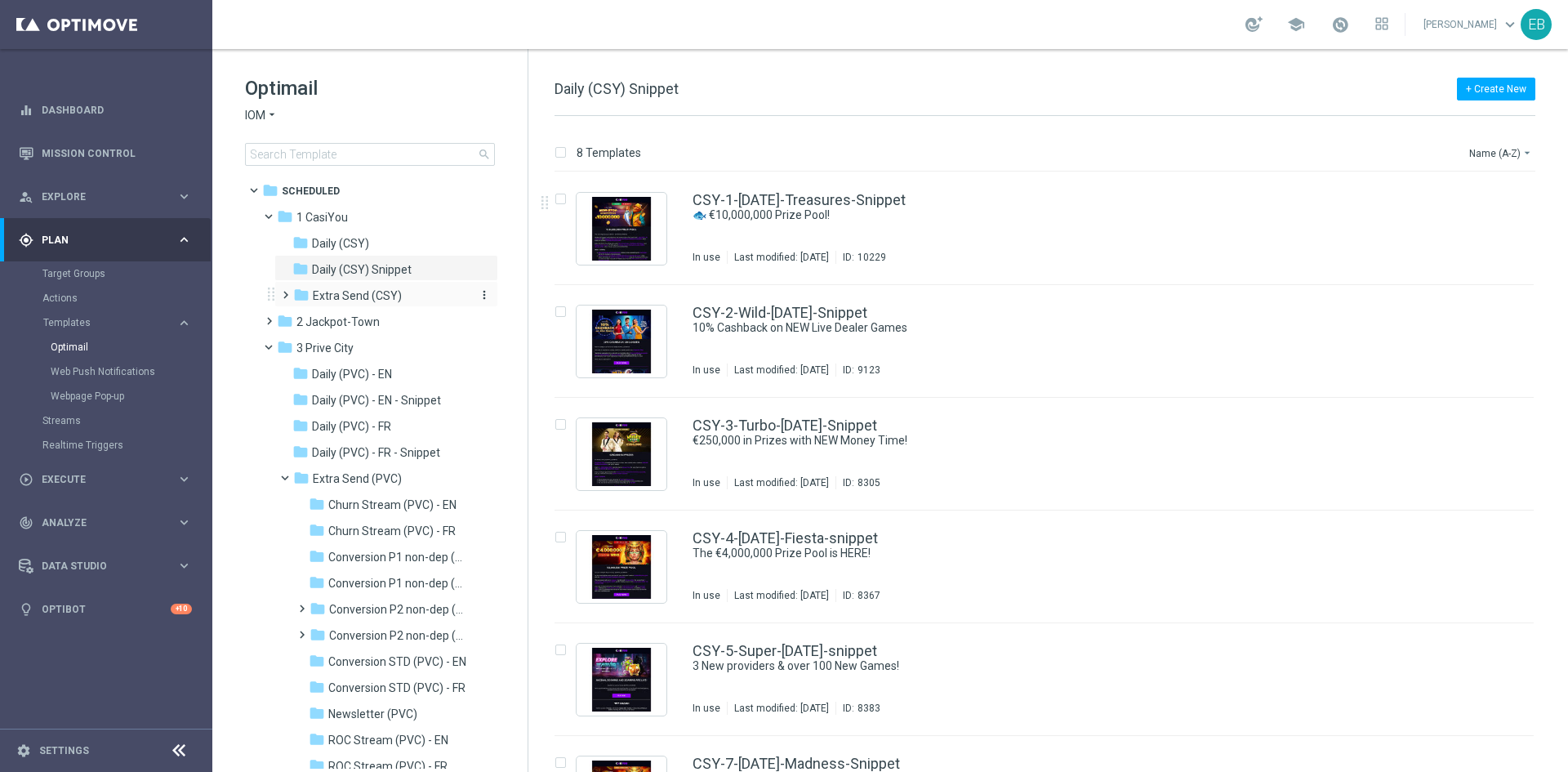
click at [397, 298] on span "Extra Send (CSY)" at bounding box center [357, 295] width 89 height 14
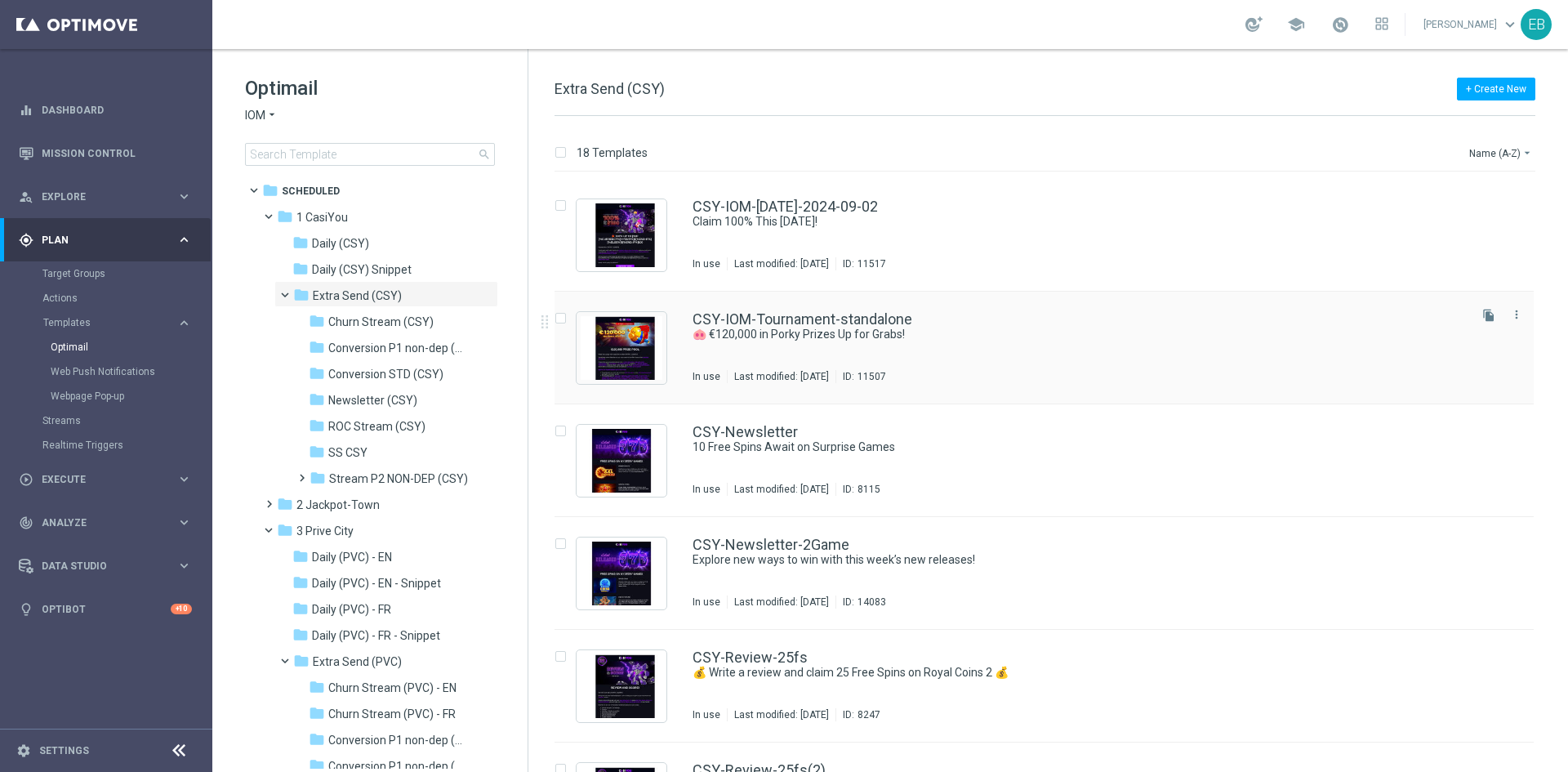
scroll to position [1145, 0]
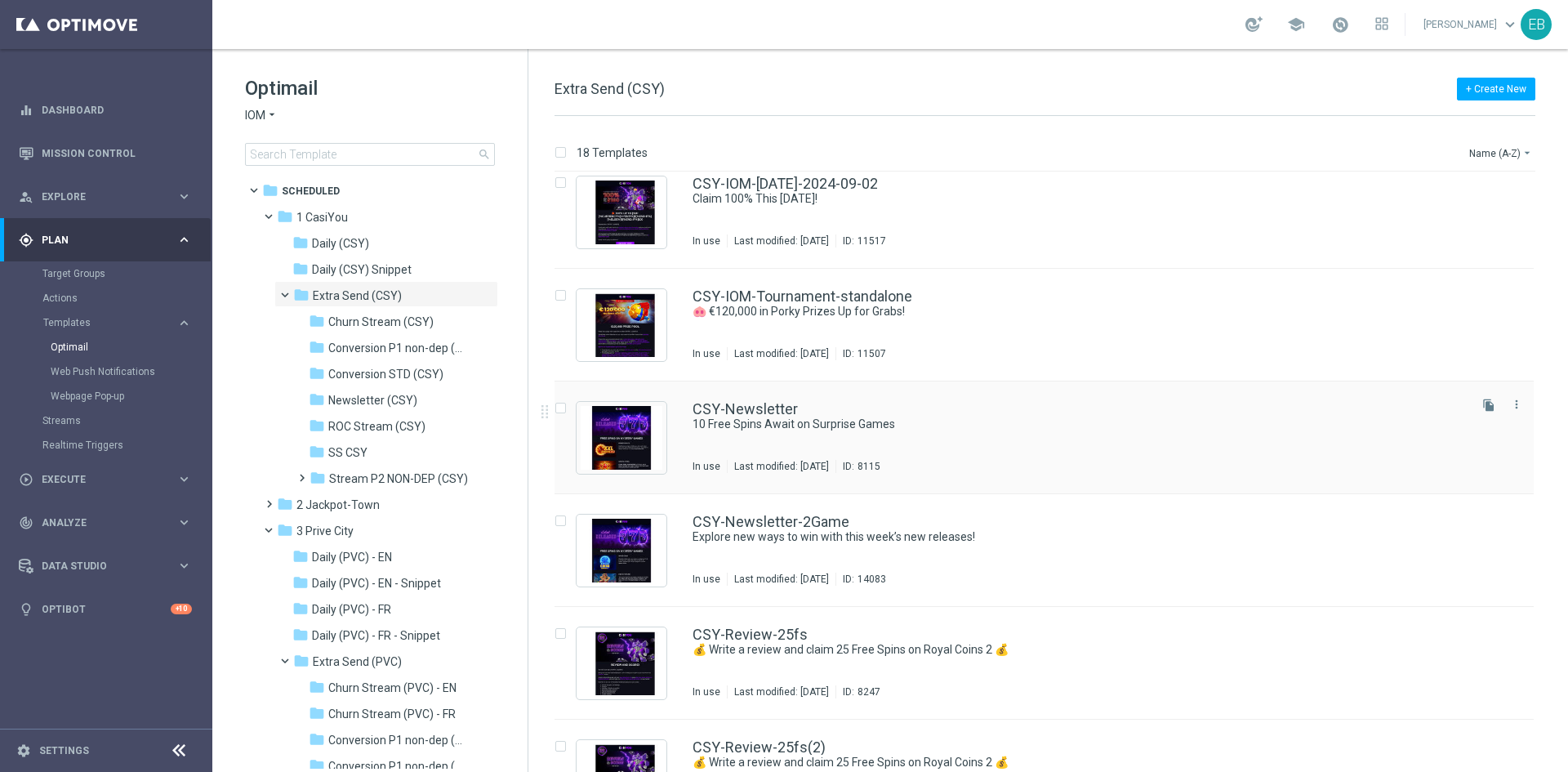
click at [1071, 416] on div "CSY-Newsletter" at bounding box center [1078, 409] width 773 height 14
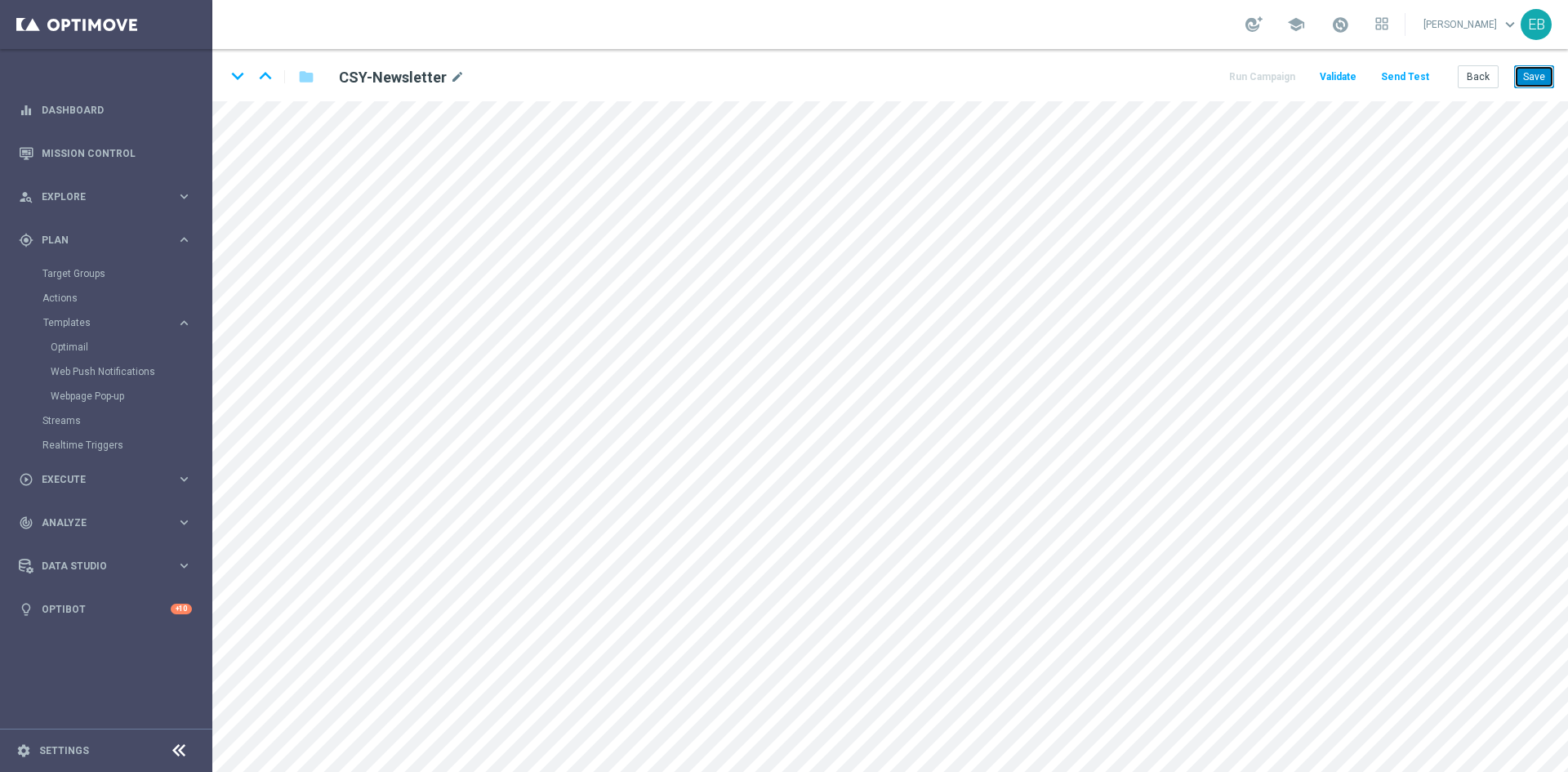
click at [1542, 75] on button "Save" at bounding box center [1535, 76] width 40 height 23
click at [1494, 81] on button "Back" at bounding box center [1478, 76] width 41 height 23
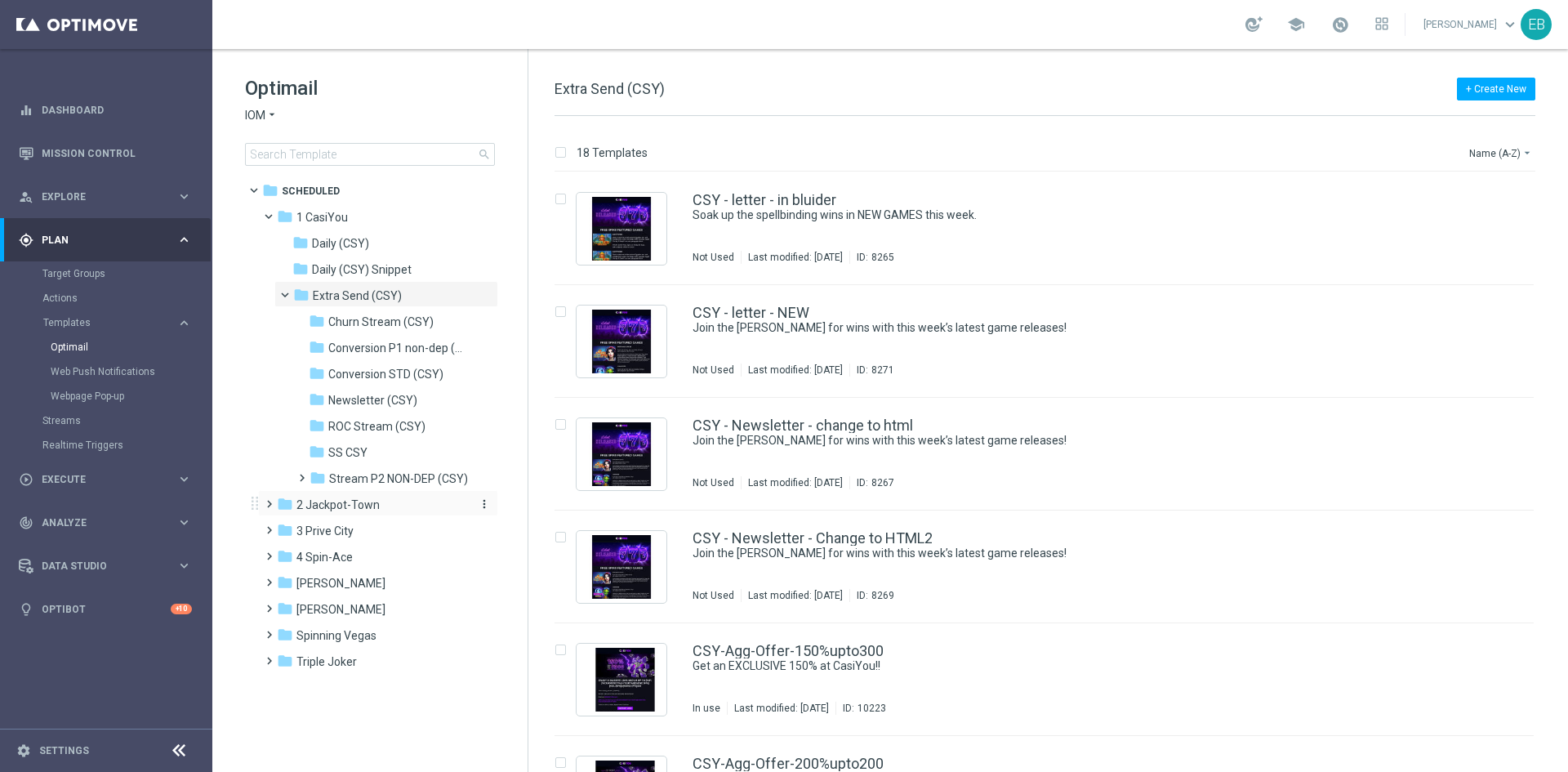
click at [361, 504] on span "2 Jackpot-Town" at bounding box center [338, 504] width 83 height 14
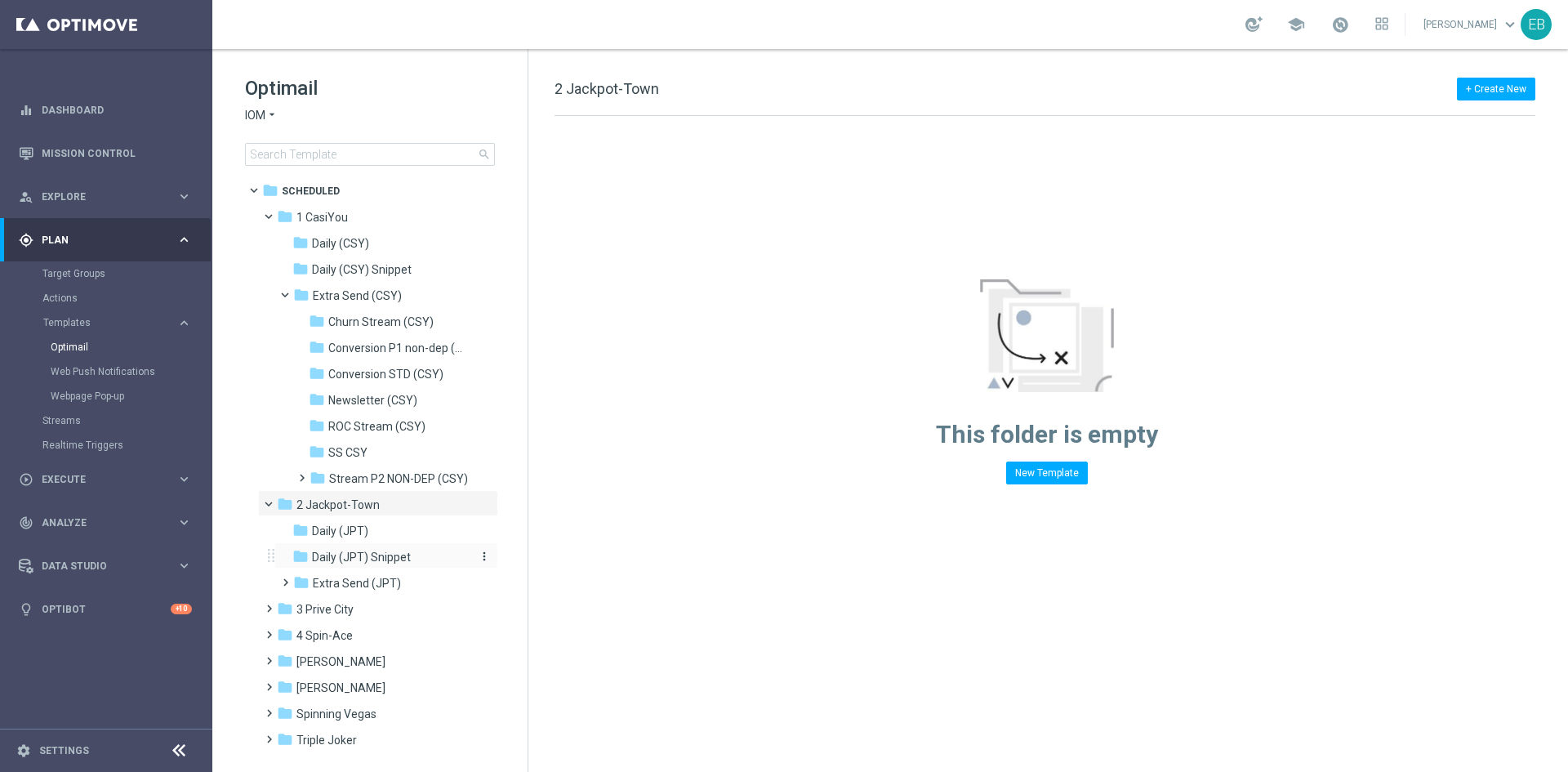
click at [401, 553] on span "Daily (JPT) Snippet" at bounding box center [362, 557] width 99 height 14
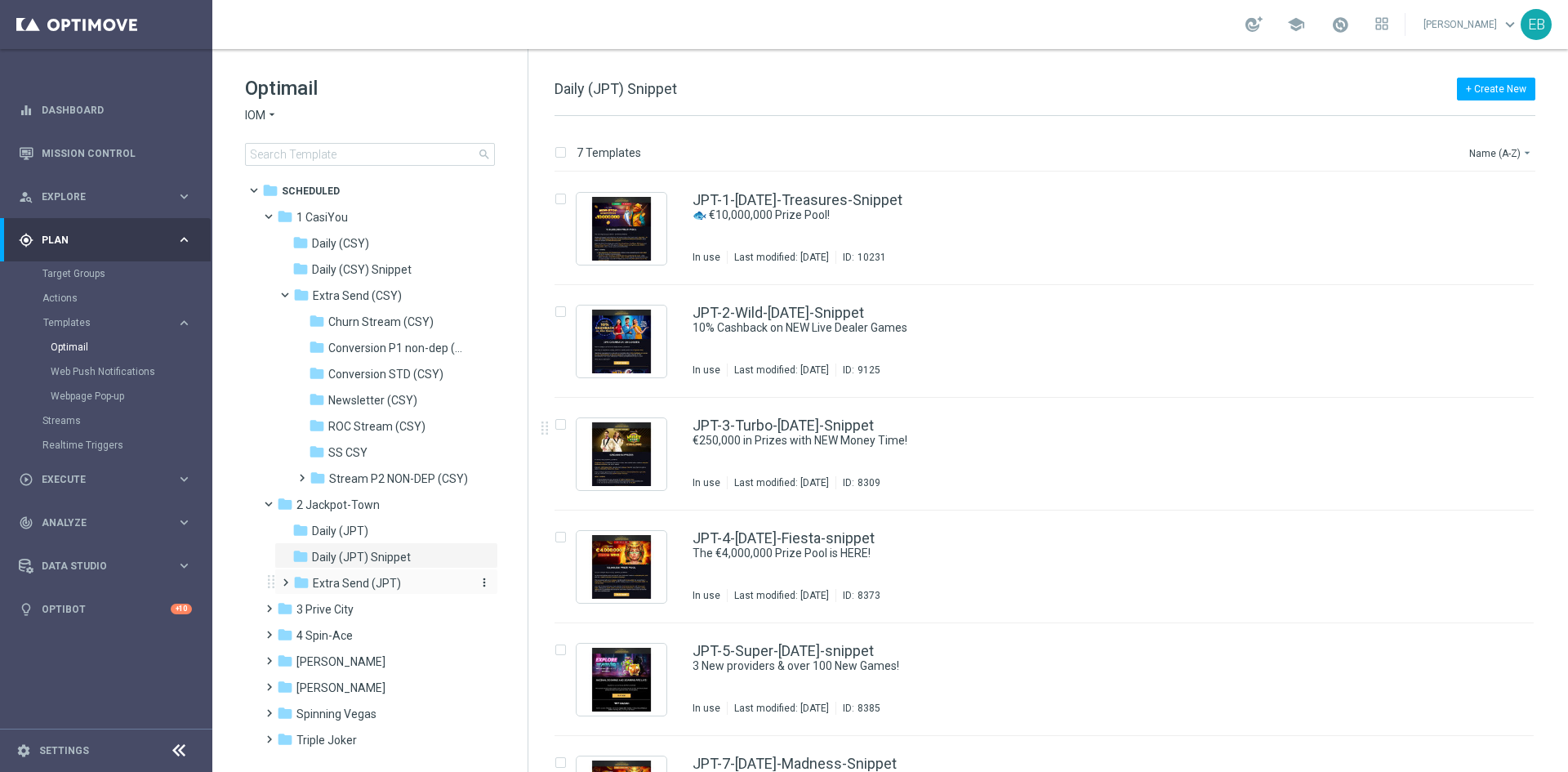
click at [387, 587] on span "Extra Send (JPT)" at bounding box center [357, 583] width 88 height 14
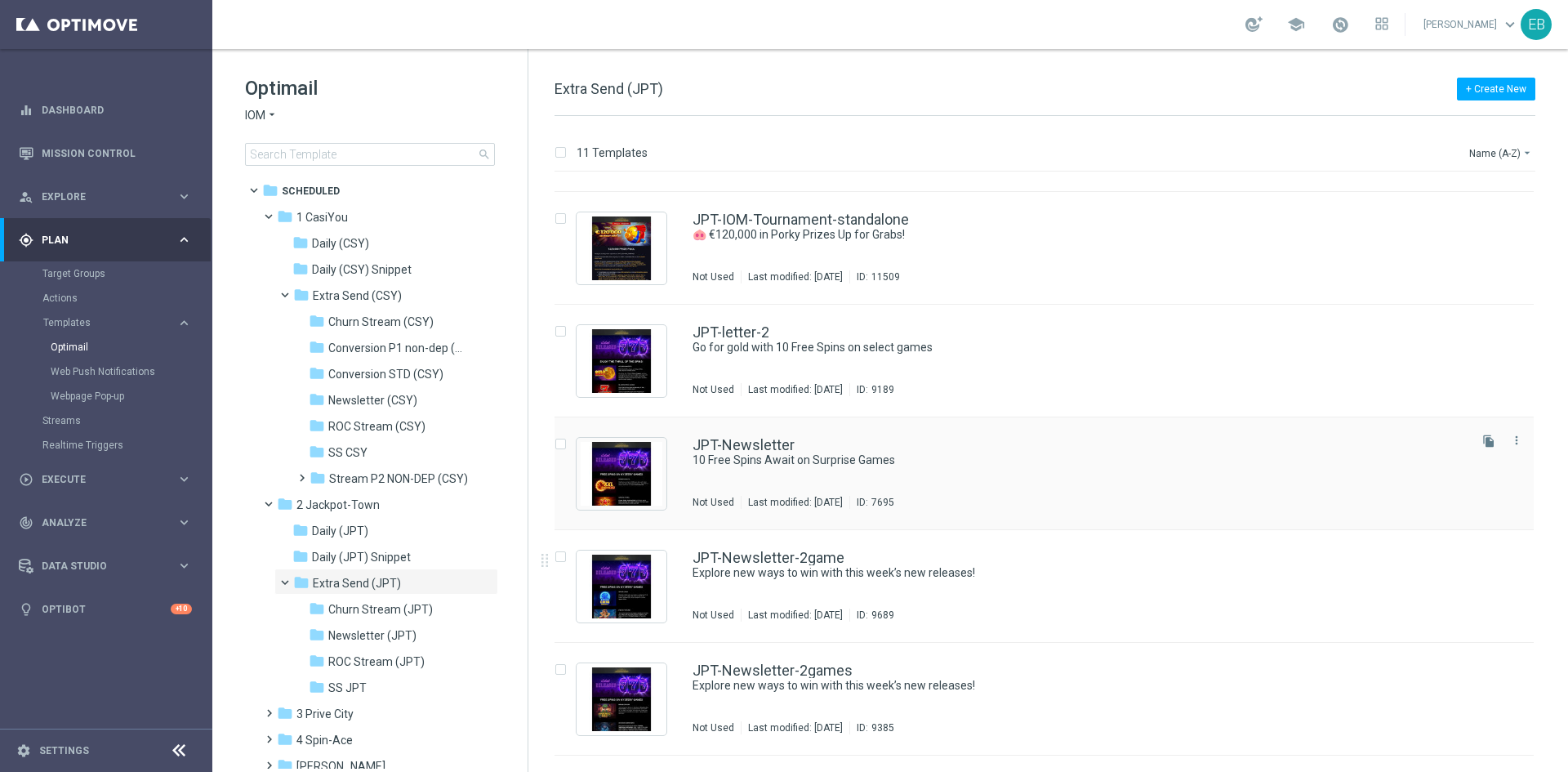
scroll to position [572, 0]
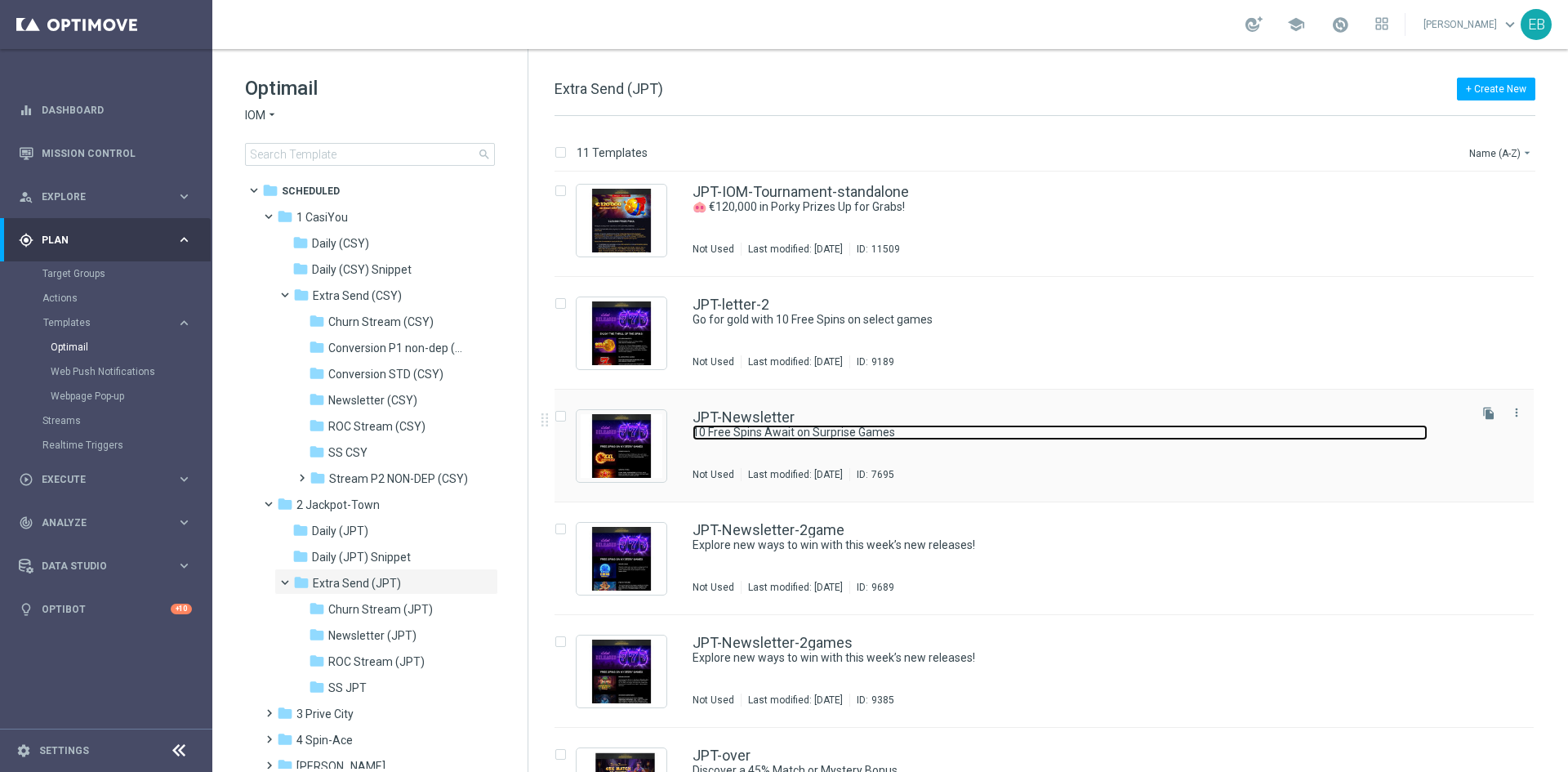
click at [998, 437] on link "10 Free Spins Await on Surprise Games" at bounding box center [1060, 433] width 735 height 15
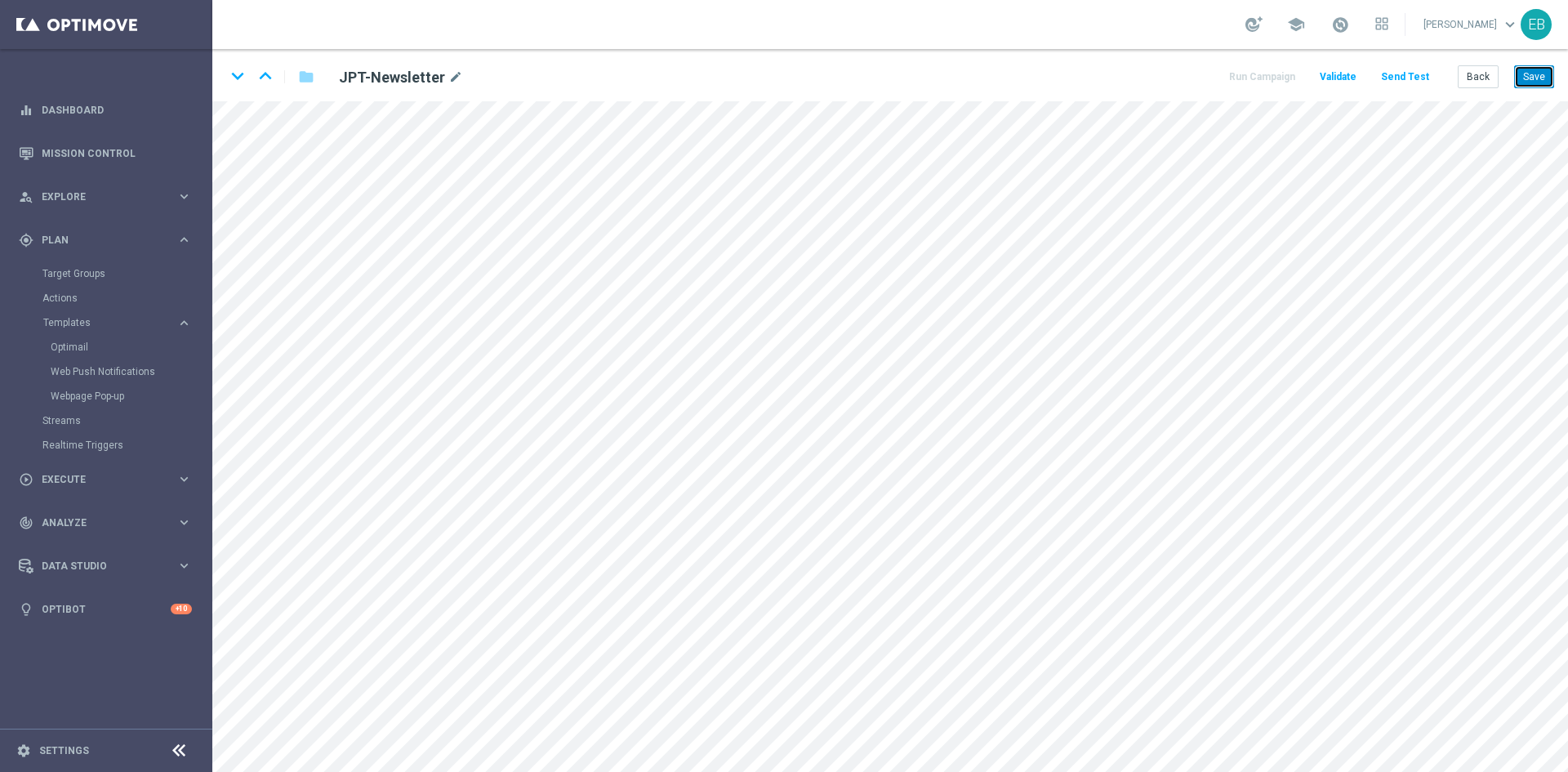
click at [1536, 82] on button "Save" at bounding box center [1535, 76] width 40 height 23
click at [1547, 74] on button "Save" at bounding box center [1535, 76] width 40 height 23
click at [1554, 75] on button "Save" at bounding box center [1535, 76] width 40 height 23
click at [1497, 68] on button "Back" at bounding box center [1478, 76] width 41 height 23
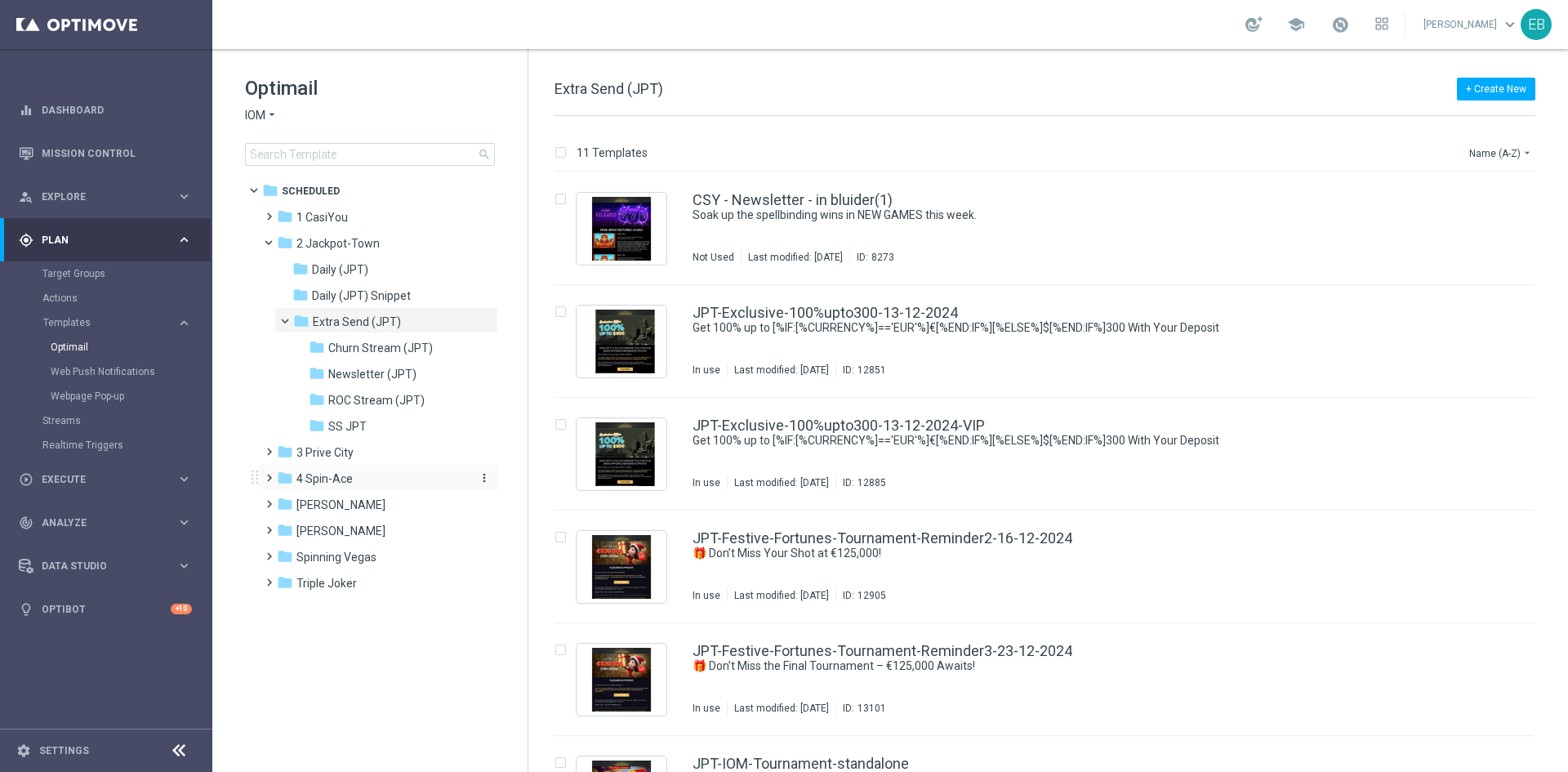
click at [376, 483] on div "folder 4 Spin-Ace" at bounding box center [371, 480] width 188 height 19
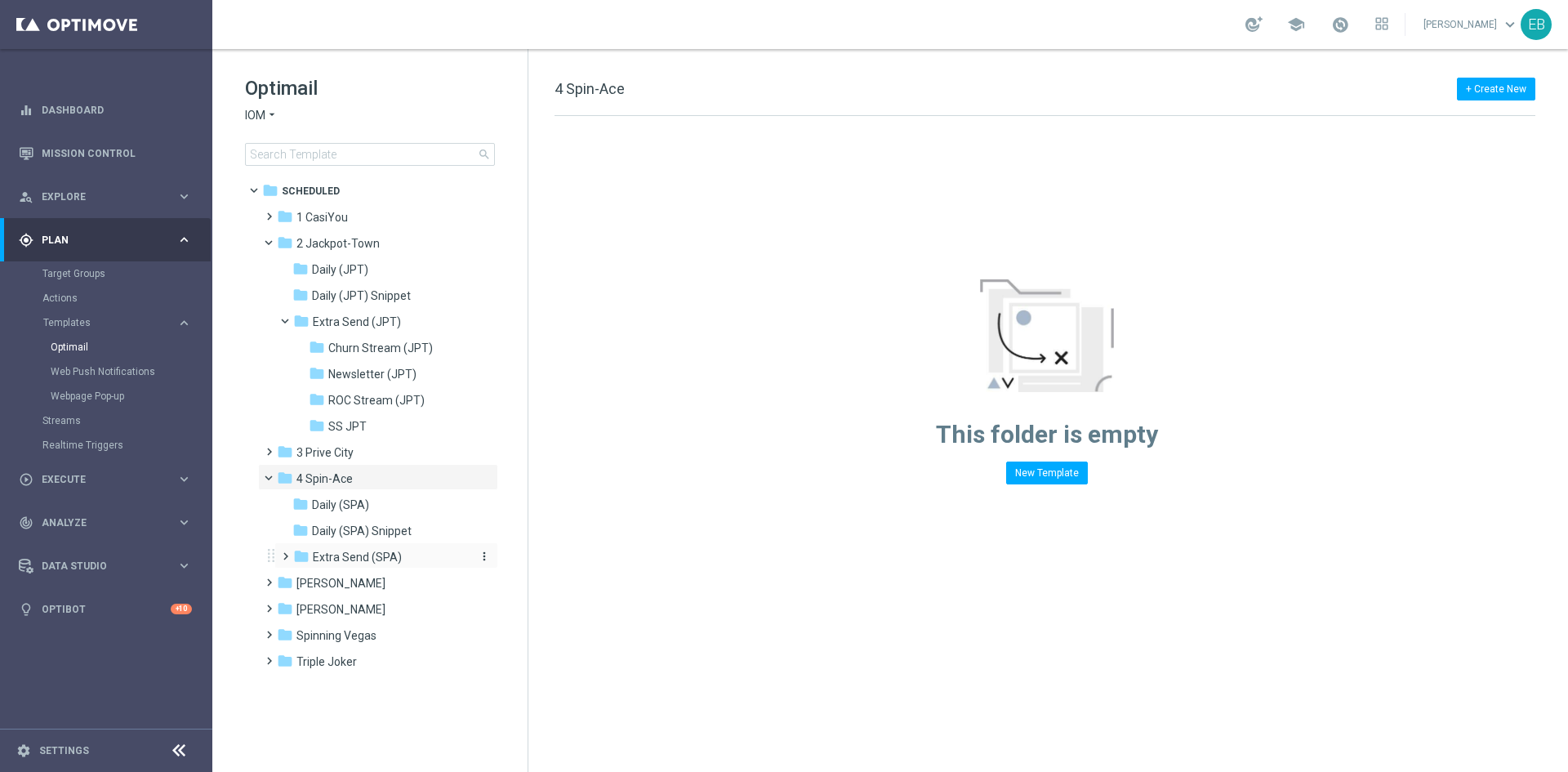
click at [416, 553] on div "folder Extra Send (SPA)" at bounding box center [380, 558] width 174 height 19
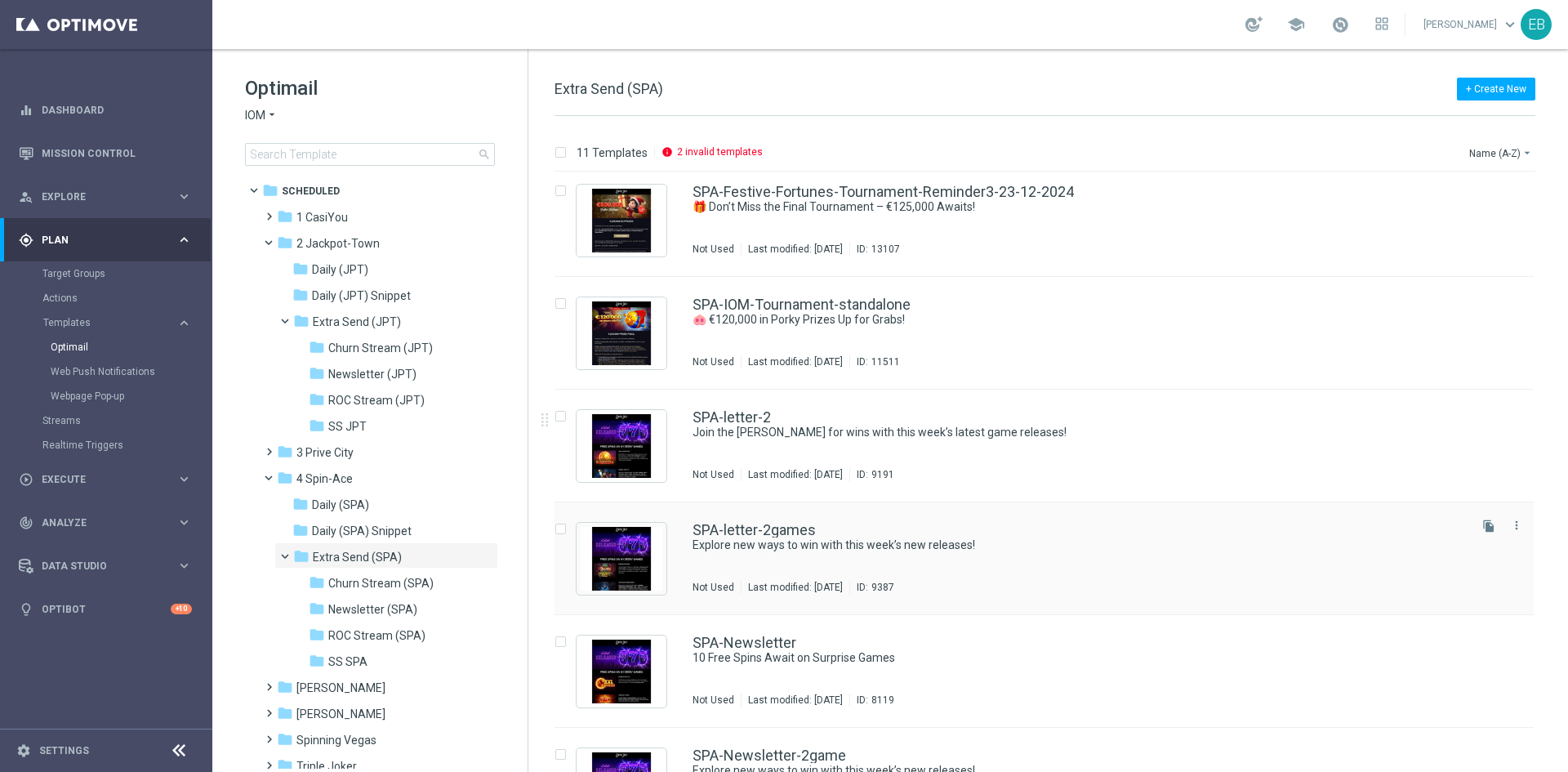
scroll to position [641, 0]
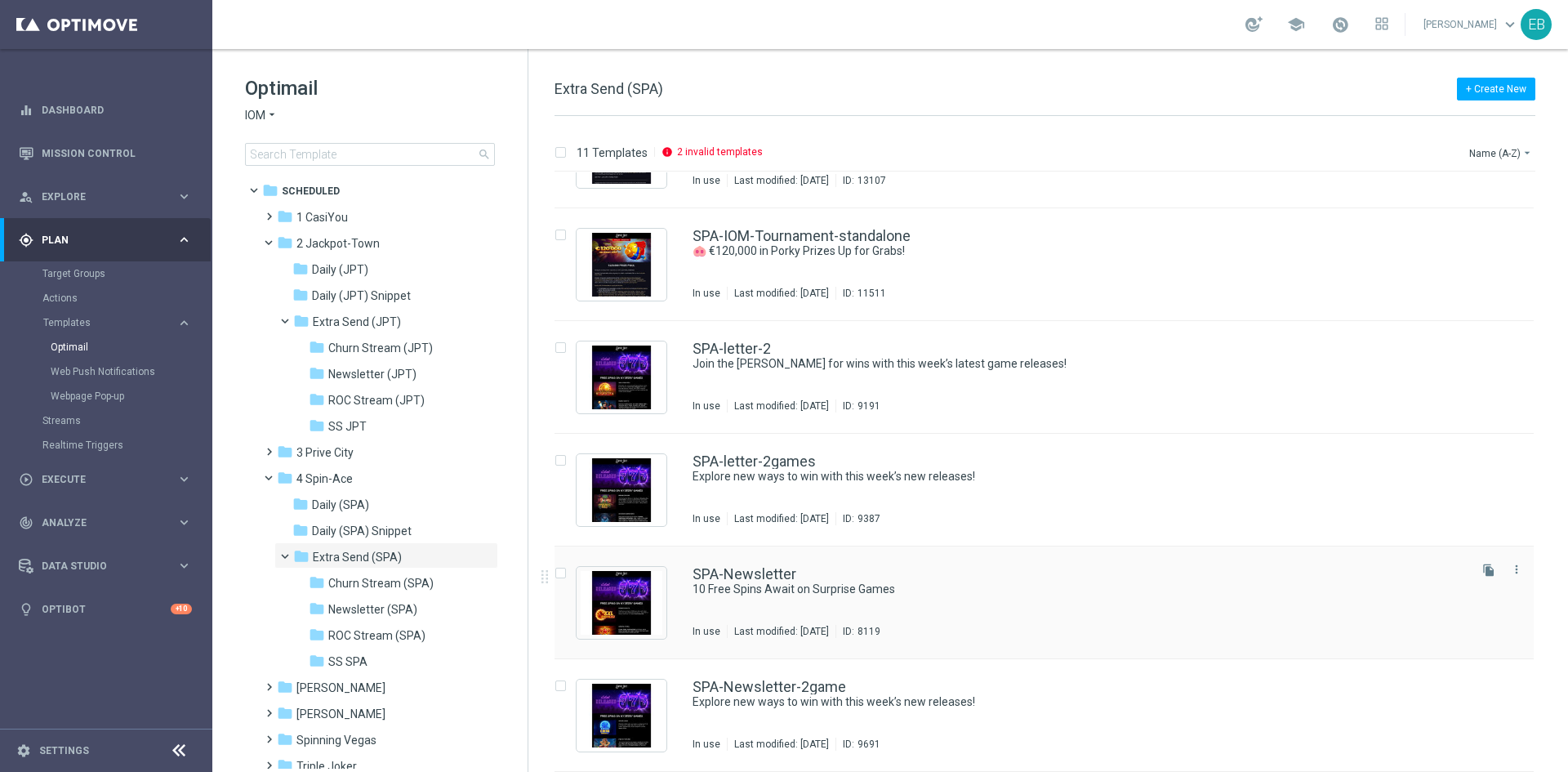
click at [1080, 563] on div "SPA-Newsletter 10 Free Spins Await on Surprise Games In use Last modified: [DAT…" at bounding box center [1045, 603] width 980 height 113
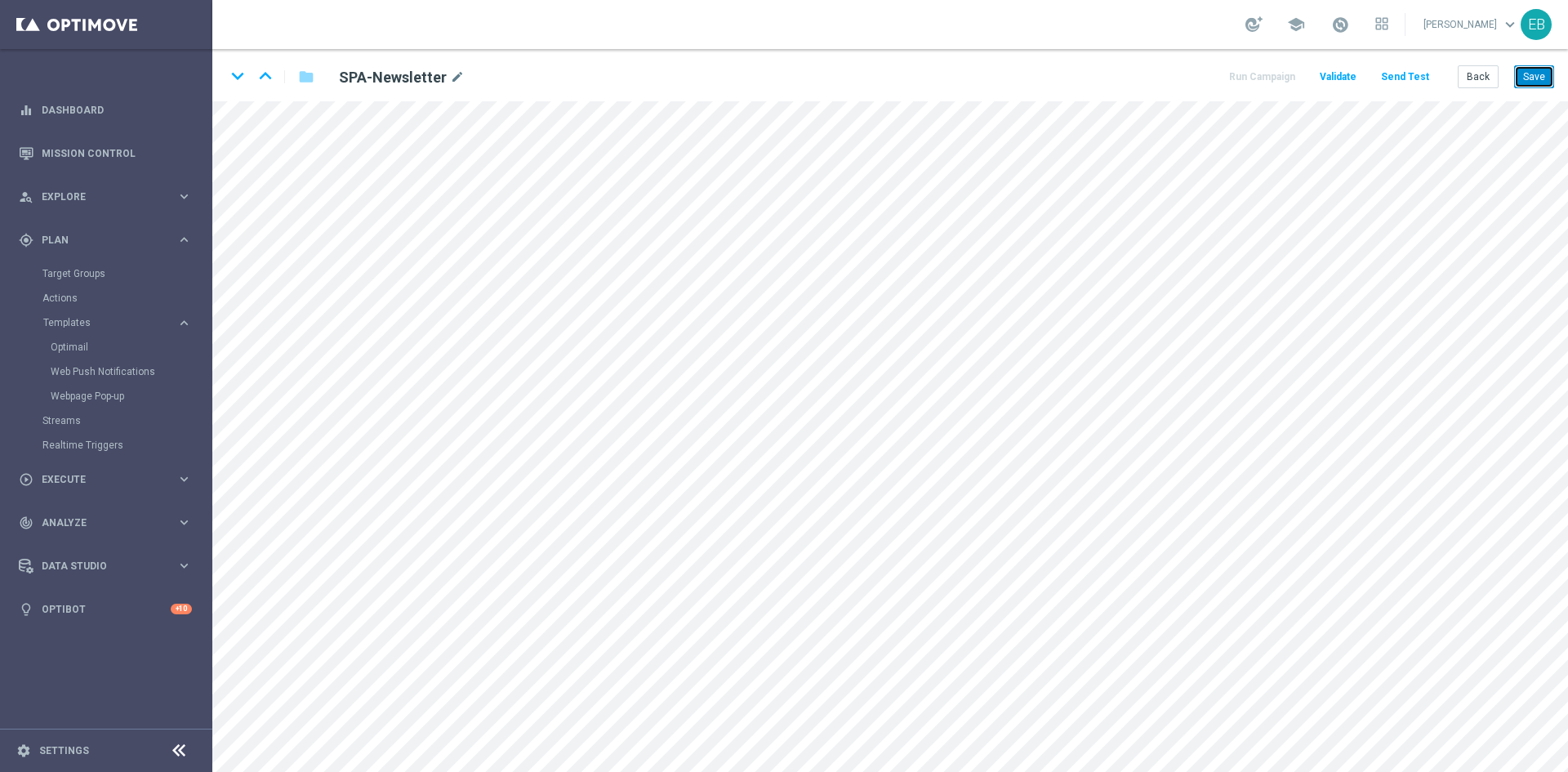
click at [1542, 75] on button "Save" at bounding box center [1535, 76] width 40 height 23
click at [1534, 77] on button "Save" at bounding box center [1535, 76] width 40 height 23
click at [1522, 72] on button "Save" at bounding box center [1535, 76] width 40 height 23
click at [1484, 72] on button "Back" at bounding box center [1478, 76] width 41 height 23
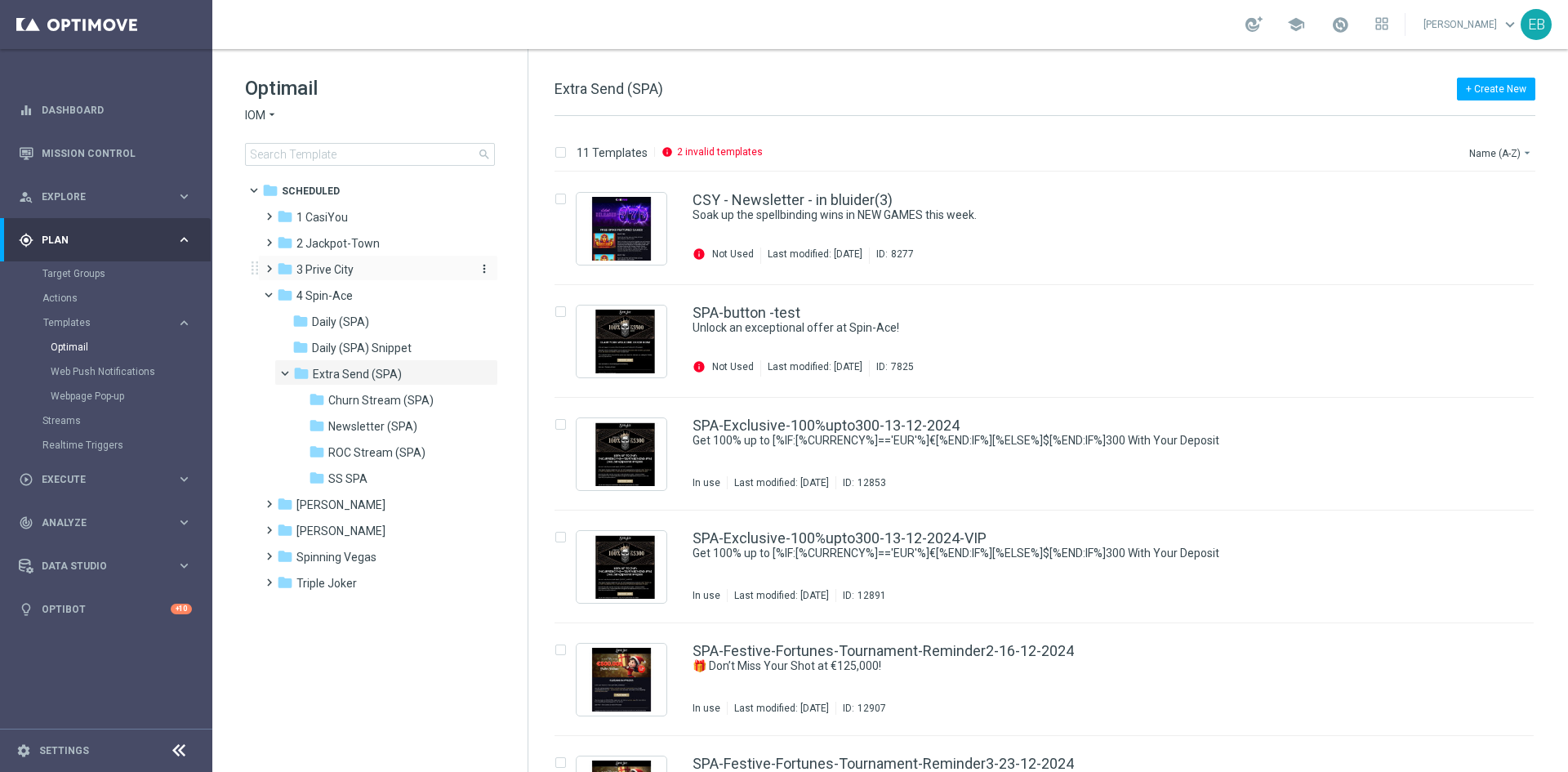
click at [356, 264] on div "folder 3 [GEOGRAPHIC_DATA]" at bounding box center [371, 270] width 188 height 19
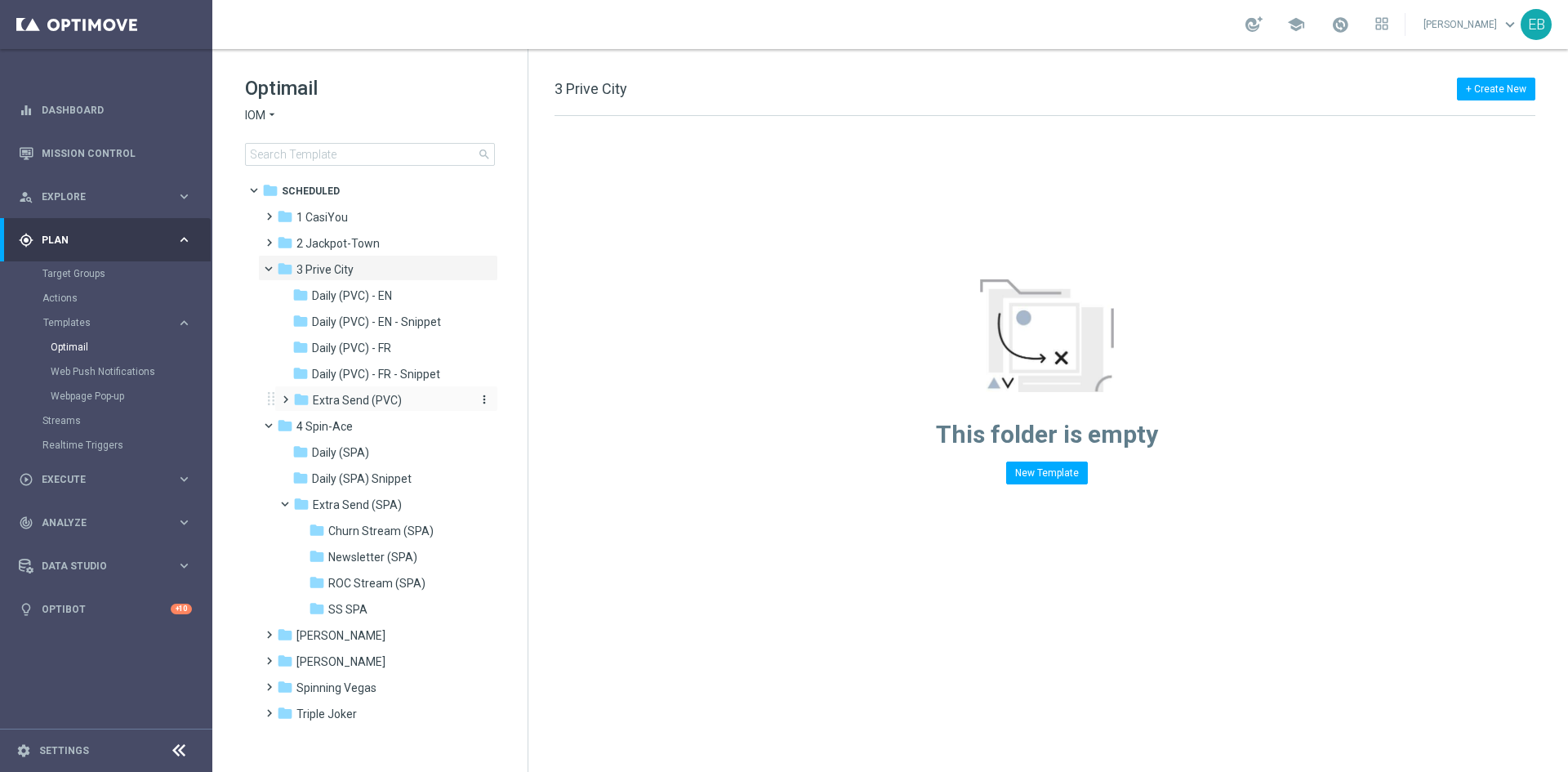
click at [418, 396] on div "folder Extra Send (PVC)" at bounding box center [380, 401] width 174 height 19
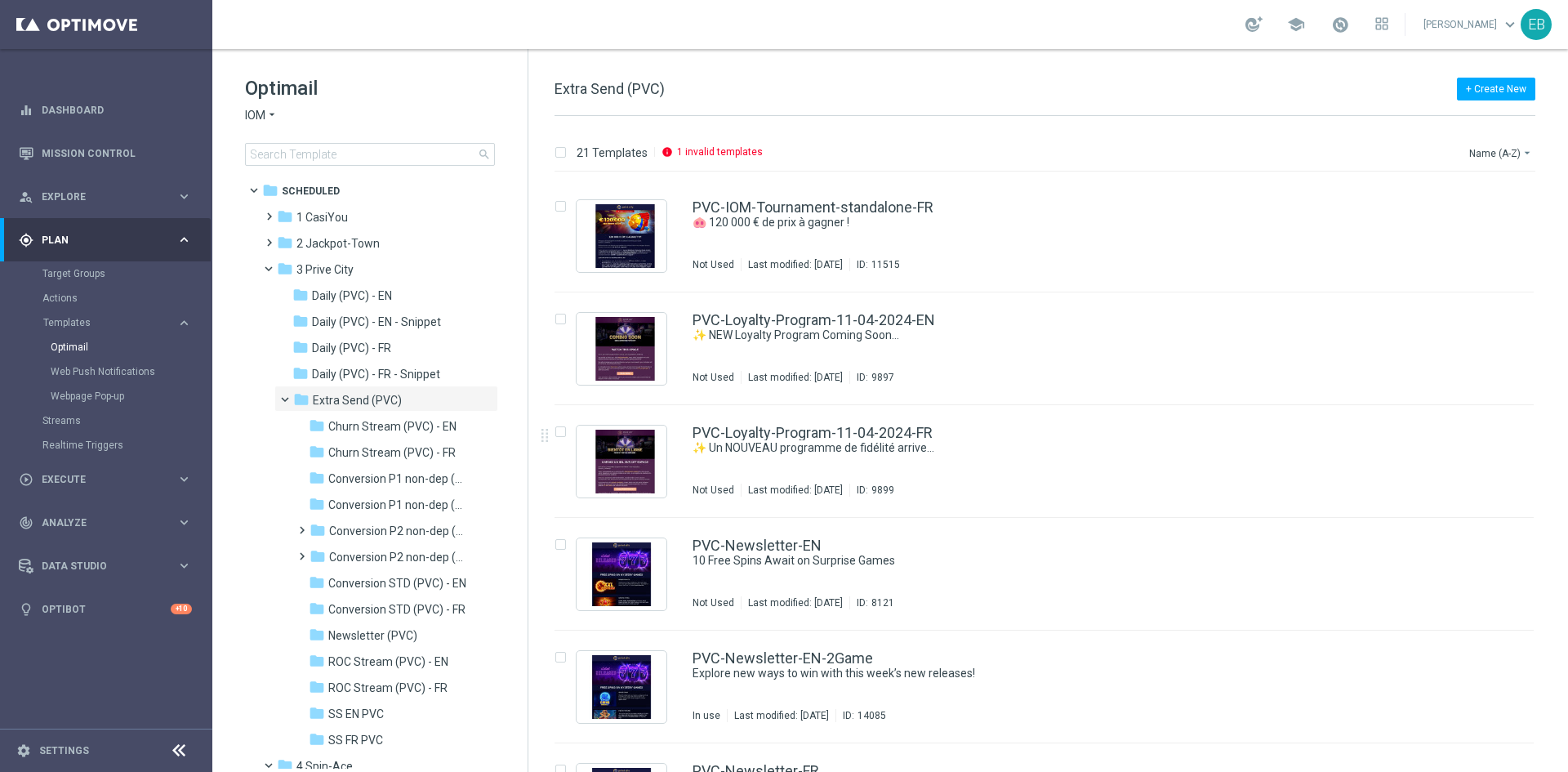
scroll to position [1308, 0]
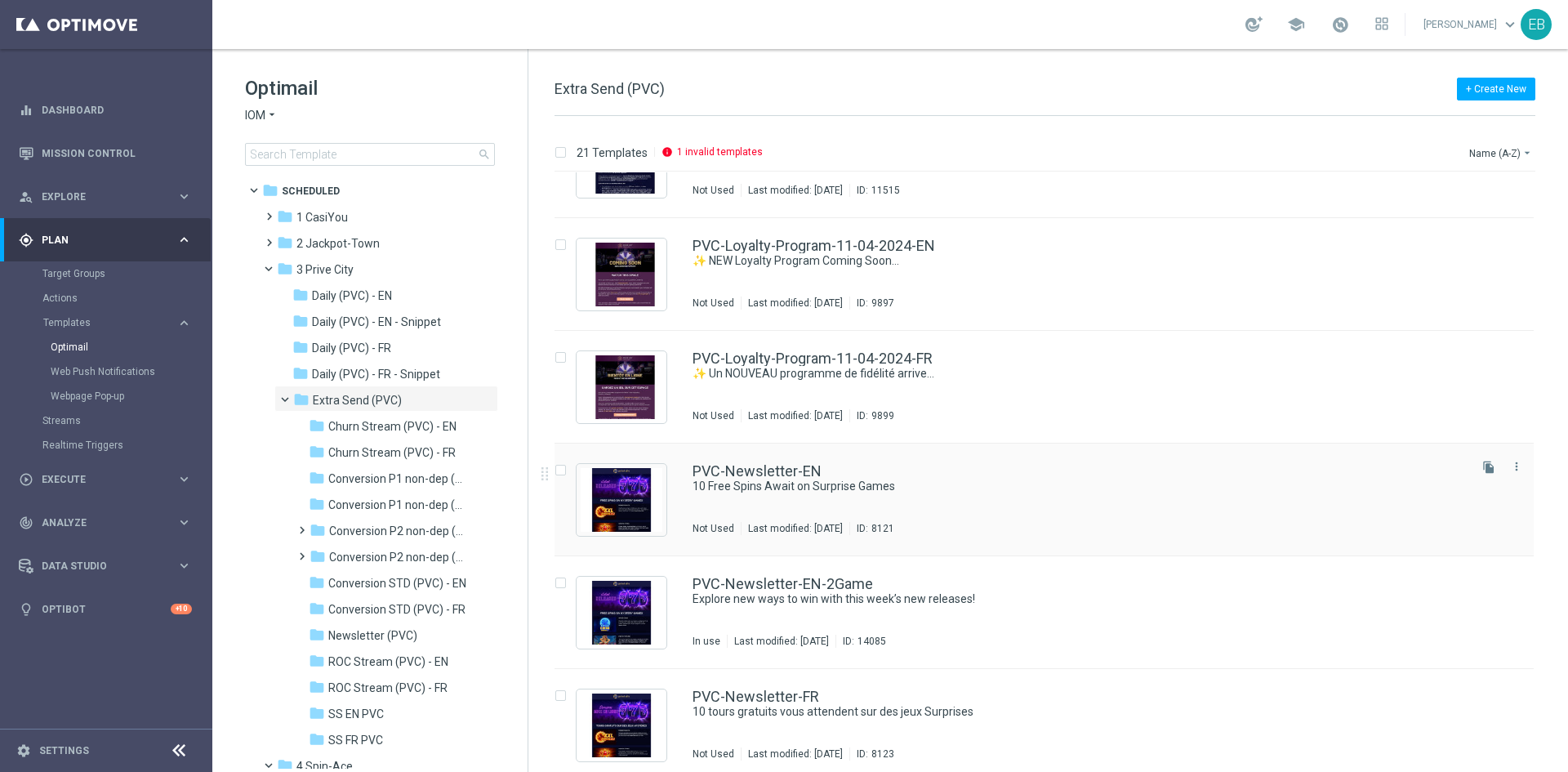
click at [1074, 478] on div "PVC-Newsletter-EN" at bounding box center [1078, 471] width 773 height 14
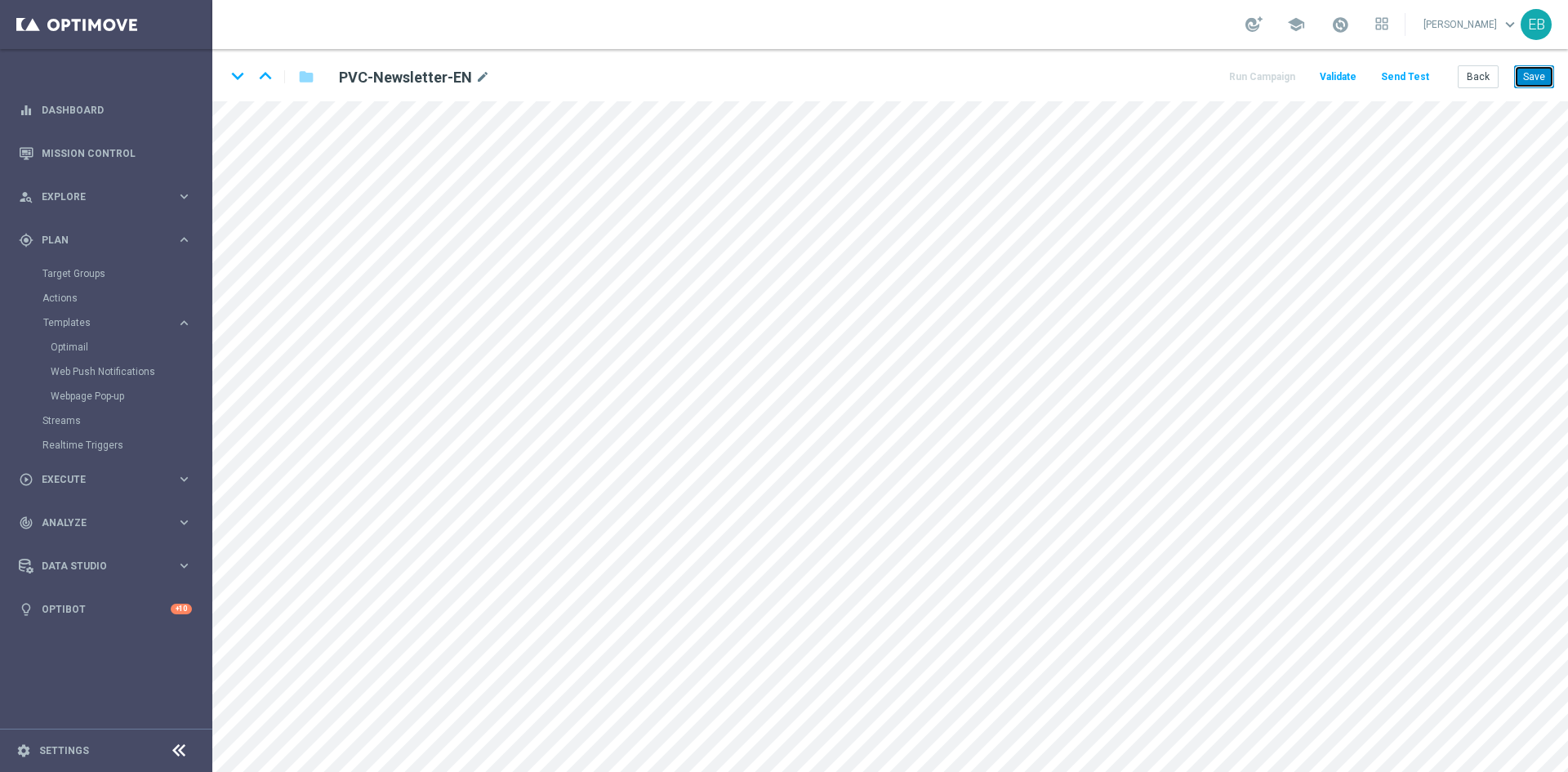
click at [1518, 72] on button "Save" at bounding box center [1535, 76] width 40 height 23
